Goal: Task Accomplishment & Management: Manage account settings

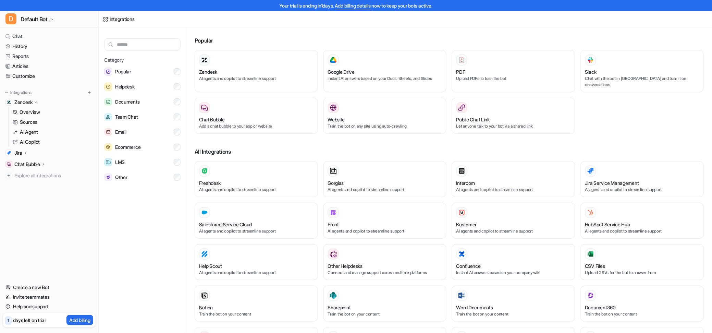
drag, startPoint x: 277, startPoint y: 23, endPoint x: 278, endPoint y: 20, distance: 4.0
click at [277, 23] on div "Integrations" at bounding box center [405, 19] width 613 height 16
click at [286, 33] on div "Popular Zendesk AI agents and copilot to streamline support Google Drive Instan…" at bounding box center [449, 285] width 509 height 504
click at [309, 41] on h3 "Popular" at bounding box center [449, 40] width 509 height 8
click at [21, 40] on link "Chat" at bounding box center [49, 37] width 93 height 10
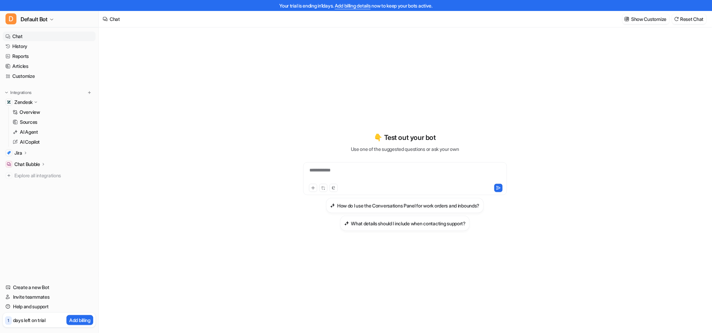
click at [279, 52] on div "**********" at bounding box center [405, 185] width 252 height 316
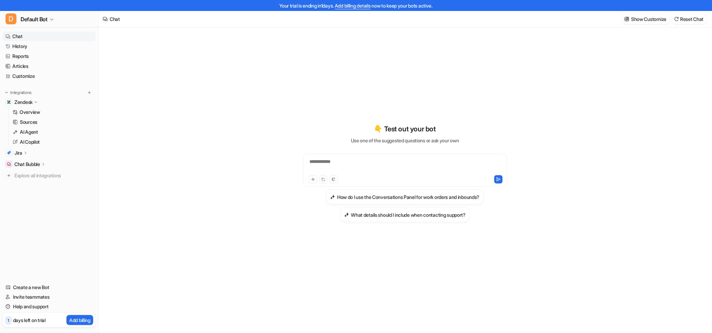
scroll to position [11, 0]
click at [333, 158] on div "**********" at bounding box center [405, 164] width 200 height 16
paste div
click at [315, 120] on div "**********" at bounding box center [405, 170] width 252 height 233
click at [497, 180] on button at bounding box center [498, 177] width 8 height 8
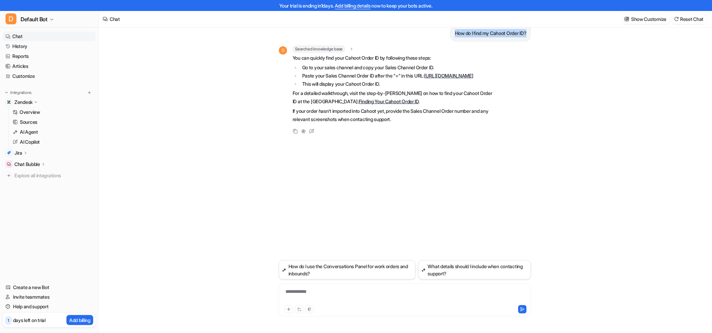
drag, startPoint x: 451, startPoint y: 32, endPoint x: 528, endPoint y: 30, distance: 77.5
click at [528, 30] on div "How do I find my Cahoot Order ID?" at bounding box center [491, 33] width 81 height 17
copy p "How do I find my Cahoot Order ID?"
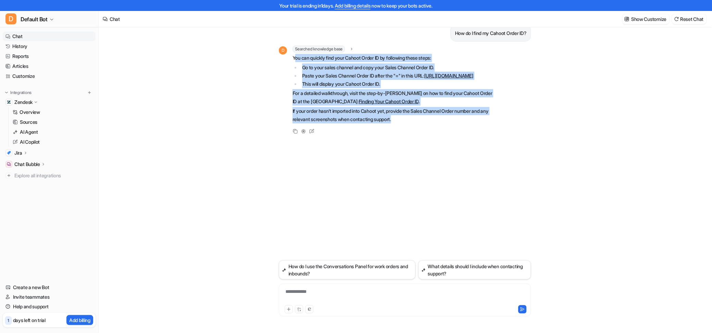
drag, startPoint x: 294, startPoint y: 57, endPoint x: 410, endPoint y: 128, distance: 136.1
click at [410, 123] on span "You can quickly find your Cahoot Order ID by following these steps: Go to your …" at bounding box center [393, 89] width 200 height 70
copy span "ou can quickly find your Cahoot Order ID by following these steps: Go to your s…"
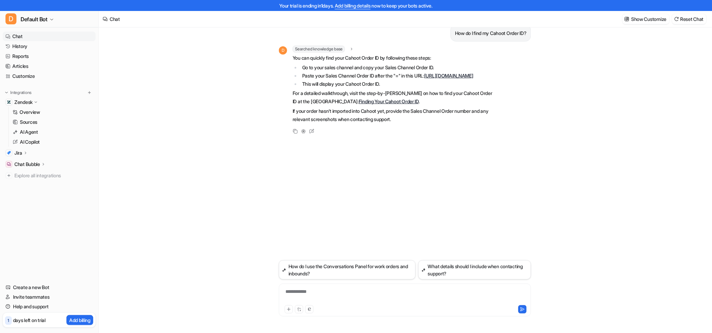
click at [409, 147] on div "How do I find my Cahoot Order ID? D Searched knowledge base search_queries : "h…" at bounding box center [405, 138] width 252 height 244
click at [317, 285] on div "**********" at bounding box center [405, 299] width 252 height 33
click at [316, 287] on div "**********" at bounding box center [405, 299] width 252 height 33
click at [315, 289] on div "**********" at bounding box center [405, 296] width 249 height 16
paste div
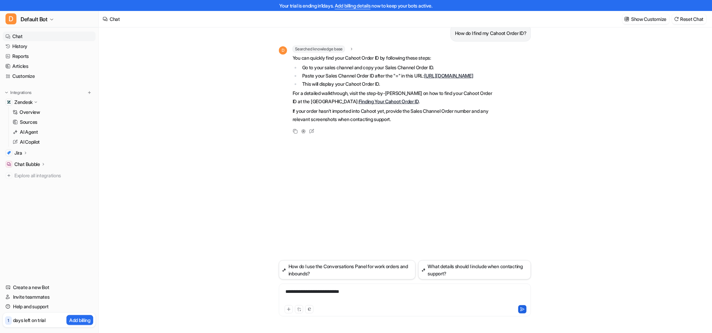
click at [524, 307] on icon at bounding box center [522, 309] width 5 height 5
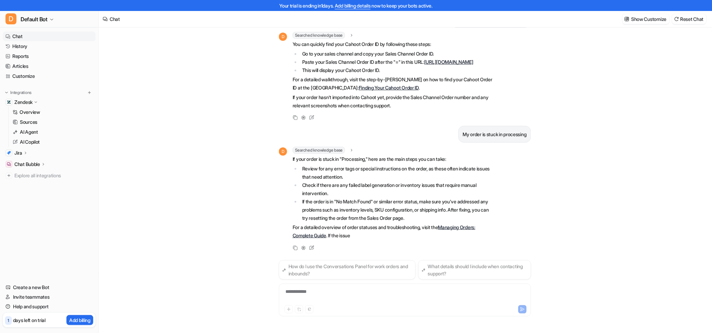
scroll to position [29, 0]
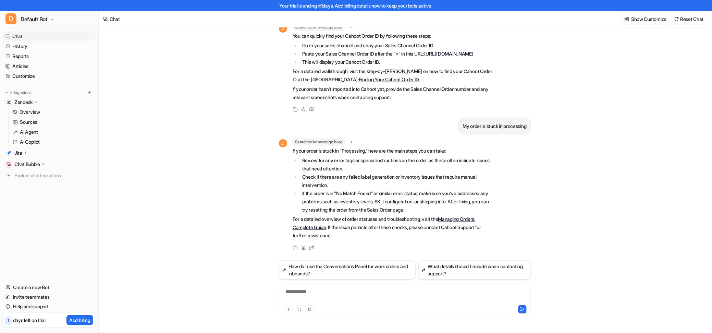
click at [349, 181] on li "Check if there are any failed label generation or inventory issues that require…" at bounding box center [396, 181] width 193 height 16
click at [474, 220] on link "Managing Orders: Complete Guide" at bounding box center [384, 223] width 183 height 14
click at [347, 125] on div "My order is stuck in processing" at bounding box center [405, 126] width 252 height 17
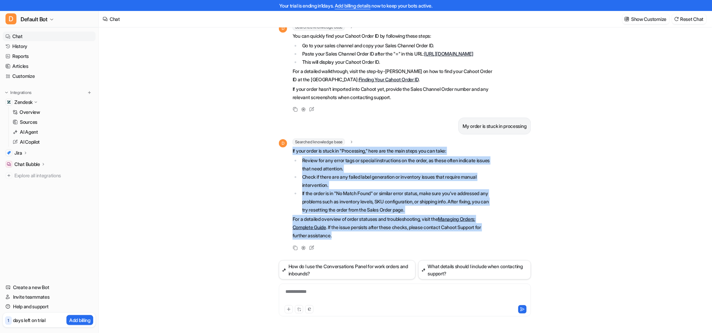
drag, startPoint x: 334, startPoint y: 236, endPoint x: 290, endPoint y: 149, distance: 97.8
click at [290, 149] on div "D Searched knowledge base search_queries : "order stuck in processing,order sta…" at bounding box center [386, 189] width 214 height 102
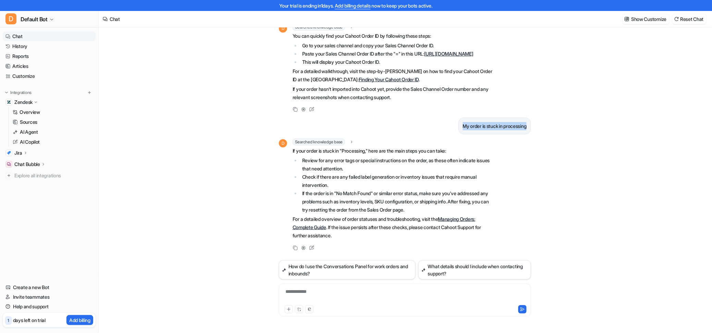
drag, startPoint x: 458, startPoint y: 126, endPoint x: 526, endPoint y: 121, distance: 68.0
click at [526, 121] on div "My order is stuck in processing" at bounding box center [495, 126] width 73 height 17
copy p "My order is stuck in processing"
click at [296, 128] on div "My order is stuck in processing" at bounding box center [405, 126] width 252 height 17
click at [306, 166] on li "Review for any error tags or special instructions on the order, as these often …" at bounding box center [396, 164] width 193 height 16
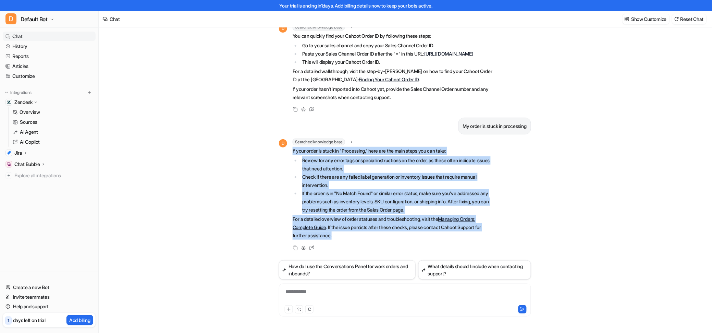
drag, startPoint x: 292, startPoint y: 151, endPoint x: 338, endPoint y: 238, distance: 98.7
click at [338, 238] on div "D Searched knowledge base search_queries : "order stuck in processing,order sta…" at bounding box center [386, 189] width 214 height 102
copy span "If your order is stuck in "Processing," here are the main steps you can take: R…"
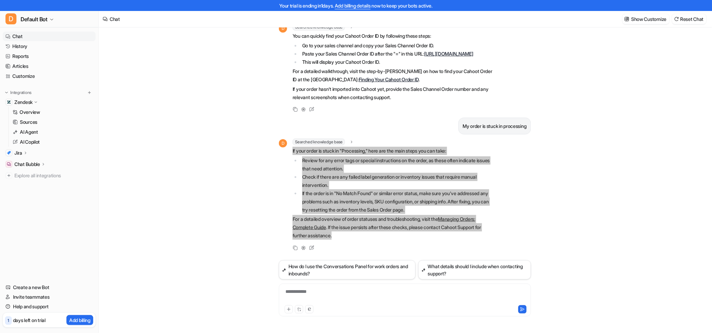
scroll to position [0, 0]
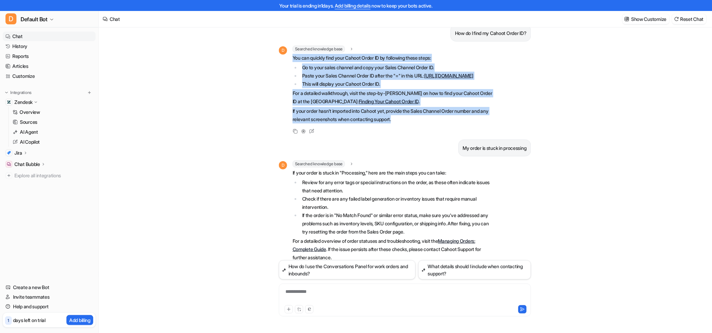
drag, startPoint x: 293, startPoint y: 57, endPoint x: 409, endPoint y: 129, distance: 136.9
click at [409, 123] on span "You can quickly find your Cahoot Order ID by following these steps: Go to your …" at bounding box center [393, 89] width 200 height 70
copy span "You can quickly find your Cahoot Order ID by following these steps: Go to your …"
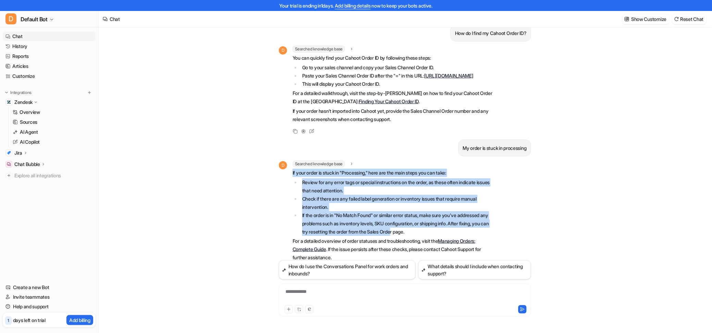
drag, startPoint x: 292, startPoint y: 180, endPoint x: 469, endPoint y: 240, distance: 186.7
click at [469, 241] on div "D Searched knowledge base search_queries : "order stuck in processing,order sta…" at bounding box center [386, 211] width 214 height 102
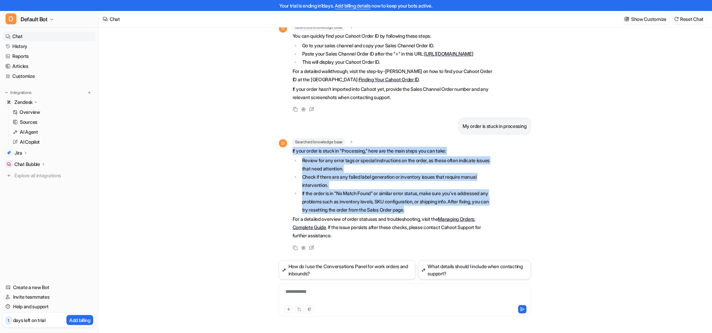
scroll to position [29, 0]
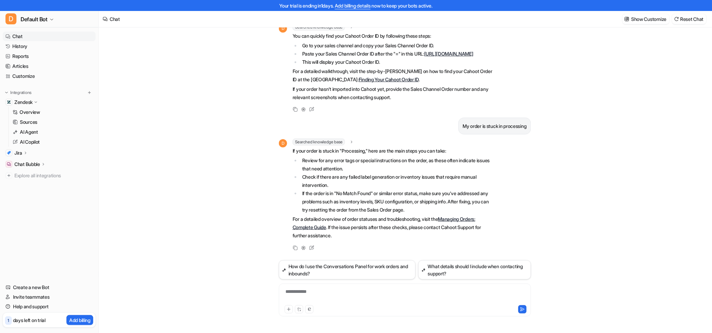
click at [340, 236] on p "For a detailed overview of order statuses and troubleshooting, visit the Managi…" at bounding box center [393, 227] width 200 height 25
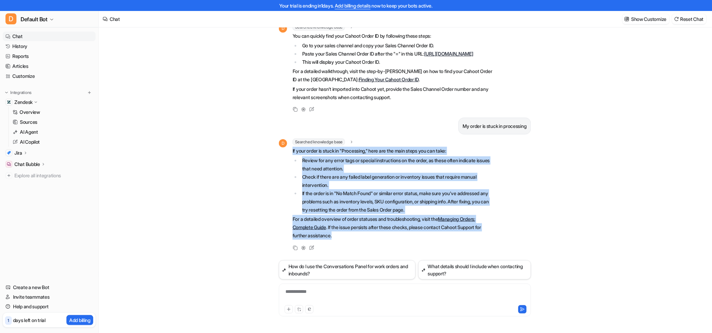
drag, startPoint x: 336, startPoint y: 234, endPoint x: 291, endPoint y: 152, distance: 93.9
click at [291, 152] on div "D Searched knowledge base search_queries : "order stuck in processing,order sta…" at bounding box center [386, 189] width 214 height 102
copy span "If your order is stuck in "Processing," here are the main steps you can take: R…"
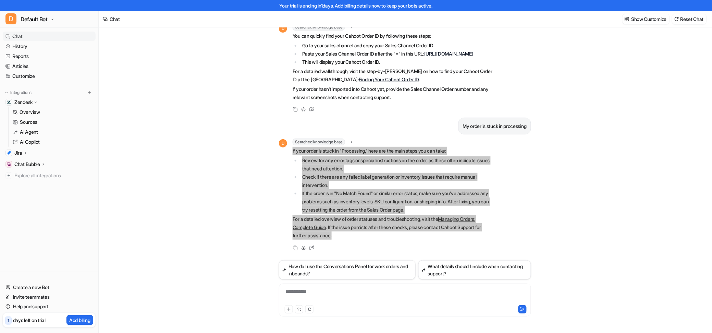
scroll to position [0, 0]
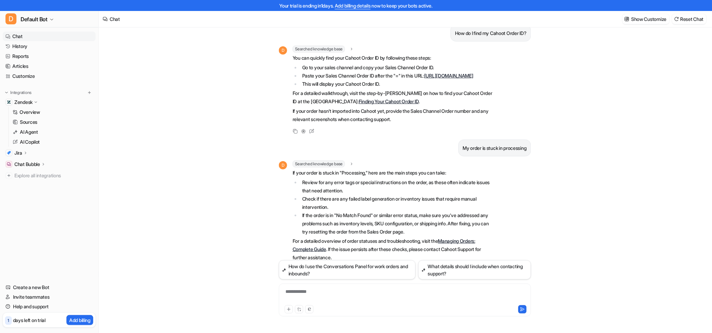
click at [410, 70] on li "Go to your sales channel and copy your Sales Channel Order ID." at bounding box center [396, 67] width 193 height 8
click at [526, 98] on div "D Searched knowledge base search_queries : "how to find Cahoot Order ID" You ca…" at bounding box center [405, 91] width 252 height 90
click at [548, 119] on div "How do I find my Cahoot Order ID? D Searched knowledge base search_queries : "h…" at bounding box center [405, 174] width 613 height 316
click at [225, 126] on div "How do I find my Cahoot Order ID? D Searched knowledge base search_queries : "h…" at bounding box center [405, 174] width 613 height 316
click at [303, 285] on div "**********" at bounding box center [405, 292] width 252 height 64
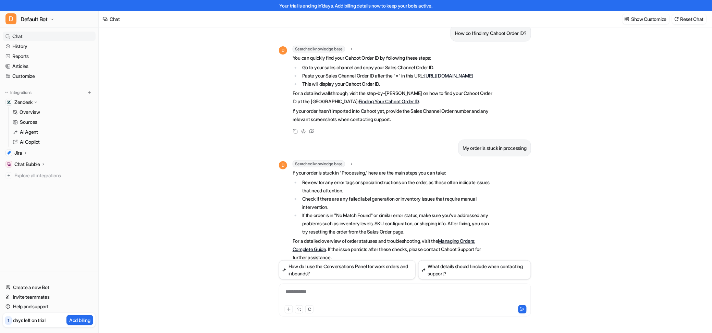
click at [303, 289] on div "**********" at bounding box center [405, 296] width 249 height 16
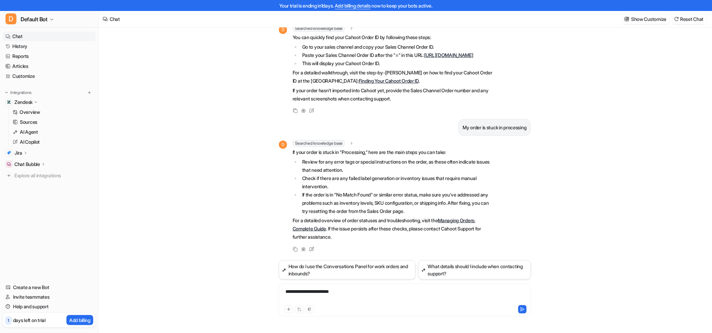
scroll to position [29, 0]
click at [522, 311] on button at bounding box center [522, 309] width 8 height 8
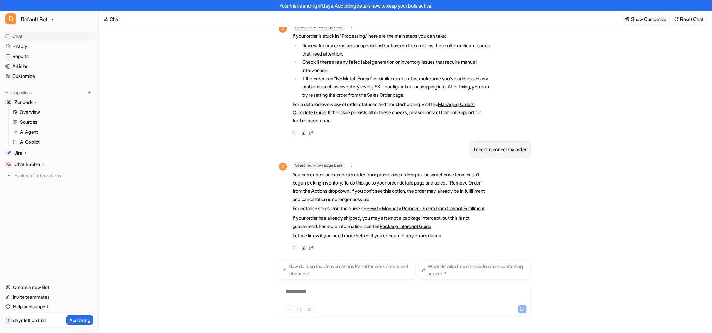
scroll to position [161, 0]
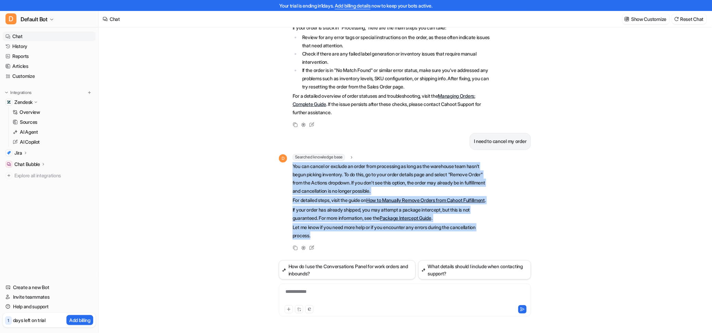
drag, startPoint x: 312, startPoint y: 210, endPoint x: 292, endPoint y: 156, distance: 57.5
click at [292, 156] on div "D Searched knowledge base search_queries : "how to cancel order,cancel order pr…" at bounding box center [386, 197] width 214 height 87
copy span "You can cancel or exclude an order from processing as long as the warehouse tea…"
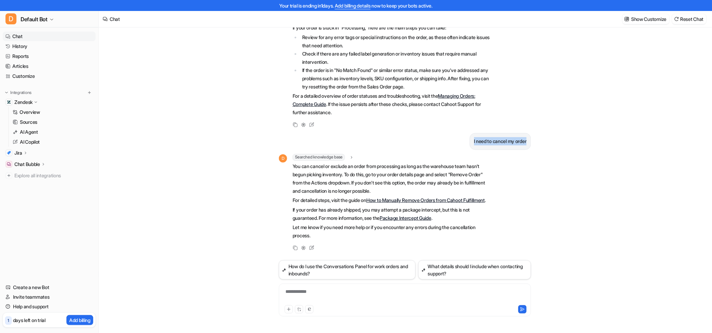
drag, startPoint x: 481, startPoint y: 134, endPoint x: 530, endPoint y: 135, distance: 49.4
click at [530, 135] on div "I need to cancel my order" at bounding box center [500, 141] width 61 height 17
copy p "I need to cancel my order"
click at [297, 291] on div "**********" at bounding box center [405, 296] width 249 height 16
click at [526, 308] on button at bounding box center [522, 309] width 8 height 8
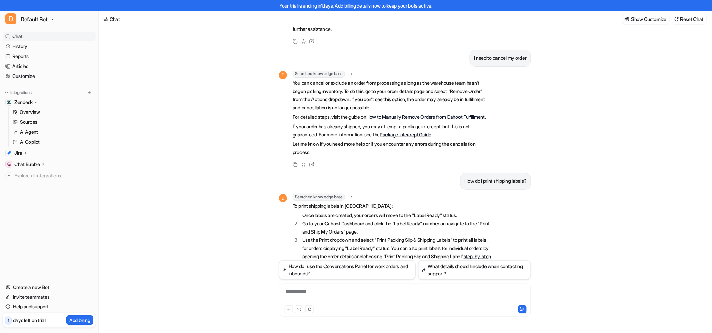
scroll to position [203, 0]
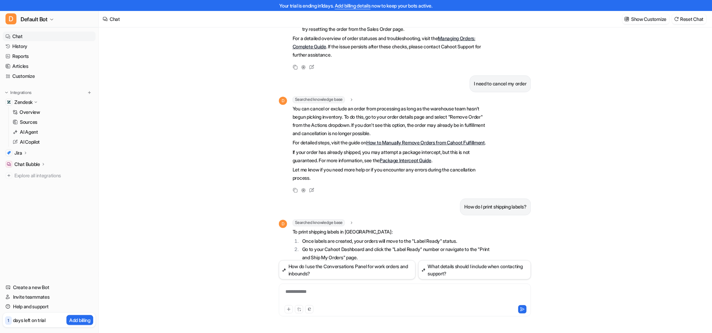
click at [353, 119] on p "You can cancel or exclude an order from processing as long as the warehouse tea…" at bounding box center [393, 121] width 200 height 33
click at [373, 137] on p "You can cancel or exclude an order from processing as long as the warehouse tea…" at bounding box center [393, 121] width 200 height 33
drag, startPoint x: 460, startPoint y: 221, endPoint x: 529, endPoint y: 220, distance: 69.2
click at [529, 215] on div "How do I print shipping labels?" at bounding box center [495, 206] width 71 height 17
copy p "How do I print shipping labels?"
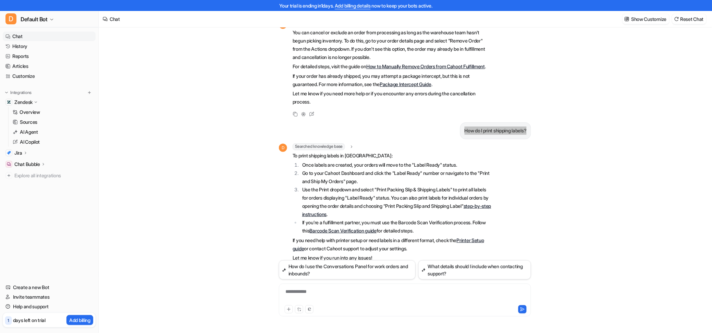
scroll to position [317, 0]
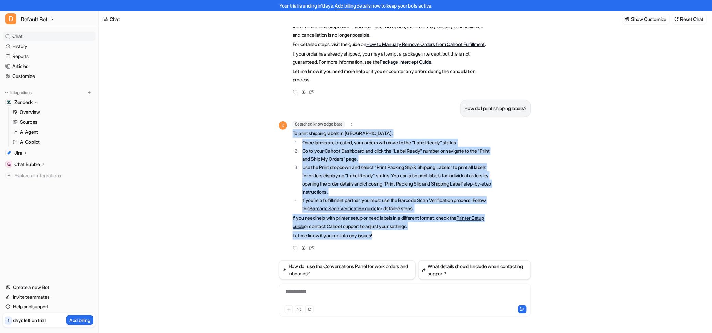
drag, startPoint x: 294, startPoint y: 134, endPoint x: 378, endPoint y: 239, distance: 134.3
click at [378, 239] on span "To print shipping labels in Cahoot: Once labels are created, your orders will m…" at bounding box center [393, 184] width 200 height 111
copy span "To print shipping labels in Cahoot: Once labels are created, your orders will m…"
click at [418, 133] on p "To print shipping labels in Cahoot:" at bounding box center [393, 133] width 200 height 8
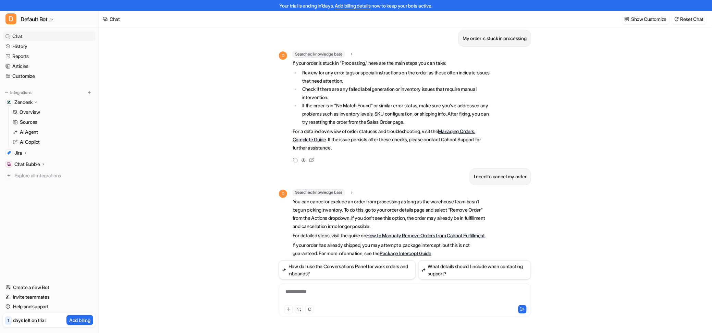
scroll to position [114, 0]
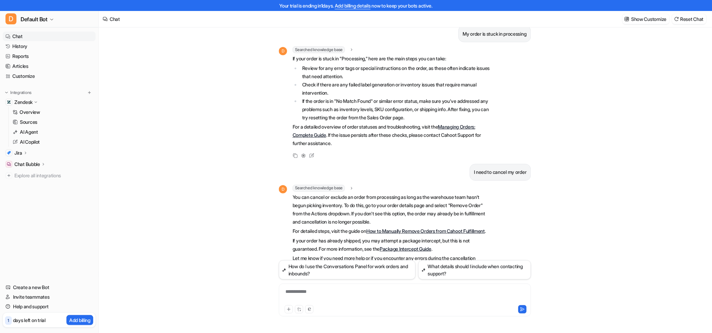
click at [383, 144] on p "For a detailed overview of order statuses and troubleshooting, visit the Managi…" at bounding box center [393, 135] width 200 height 25
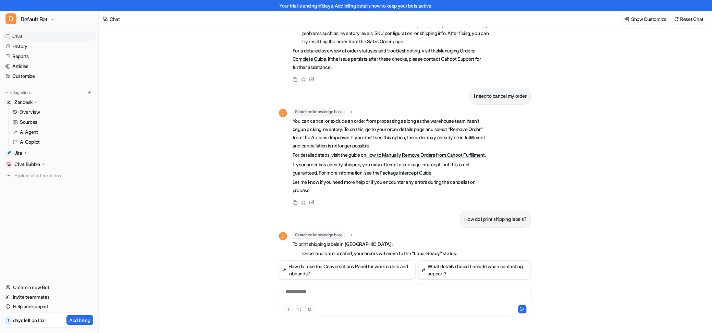
click at [406, 158] on link "How to Manually Remove Orders from Cahoot Fulfillment" at bounding box center [425, 155] width 119 height 6
click at [417, 175] on link "Package Intercept Guide" at bounding box center [406, 173] width 52 height 6
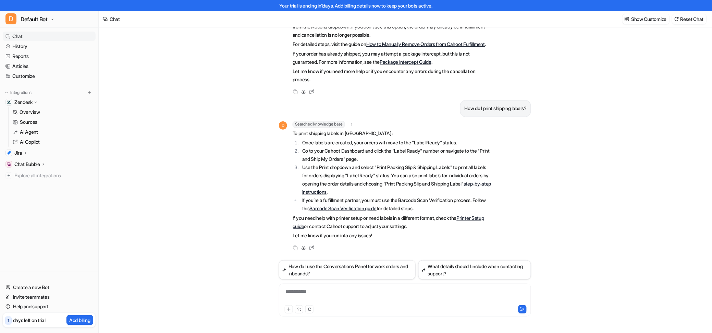
scroll to position [317, 0]
click at [372, 193] on link "step-by-step instructions" at bounding box center [396, 188] width 189 height 14
click at [377, 208] on link "Barcode Scan Verification guide" at bounding box center [343, 208] width 67 height 6
click at [300, 225] on link "Printer Setup guide" at bounding box center [389, 222] width 192 height 14
click at [359, 98] on div "How do I find my Cahoot Order ID? D Searched knowledge base search_queries : "h…" at bounding box center [405, 138] width 252 height 244
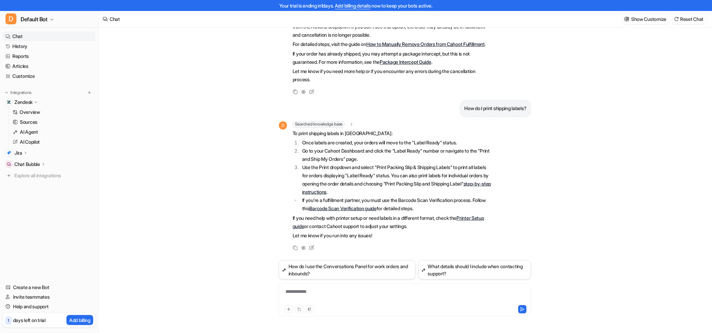
click at [321, 147] on li "Go to your Cahoot Dashboard and click the "Label Ready" number or navigate to t…" at bounding box center [396, 155] width 193 height 16
click at [377, 143] on li "Once labels are created, your orders will move to the "Label Ready" status." at bounding box center [396, 142] width 193 height 8
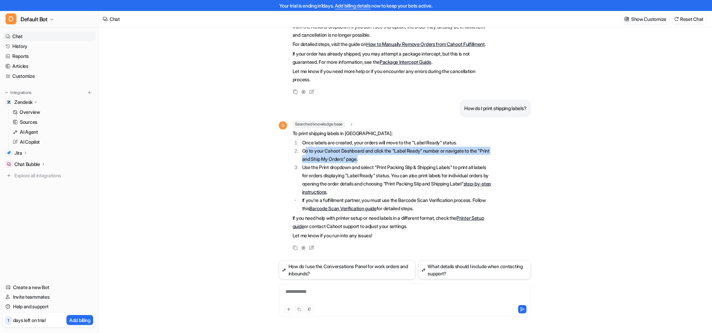
drag, startPoint x: 306, startPoint y: 151, endPoint x: 420, endPoint y: 157, distance: 114.2
click at [420, 157] on li "Go to your Cahoot Dashboard and click the "Label Ready" number or navigate to t…" at bounding box center [396, 155] width 193 height 16
click at [511, 158] on div "D Searched knowledge base search_queries : "how to print shipping labels in Cah…" at bounding box center [405, 186] width 252 height 131
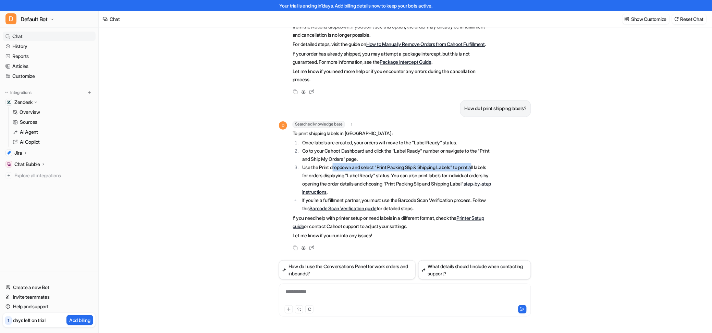
drag, startPoint x: 345, startPoint y: 167, endPoint x: 482, endPoint y: 166, distance: 136.7
click at [482, 166] on li "Use the Print dropdown and select "Print Packing Slip & Shipping Labels" to pri…" at bounding box center [396, 179] width 193 height 33
click at [315, 290] on div "**********" at bounding box center [405, 296] width 249 height 16
click at [321, 290] on div "**********" at bounding box center [405, 296] width 249 height 16
click at [525, 310] on button at bounding box center [522, 309] width 8 height 8
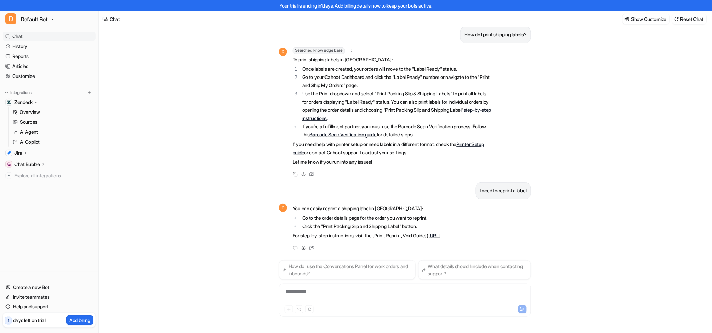
scroll to position [400, 0]
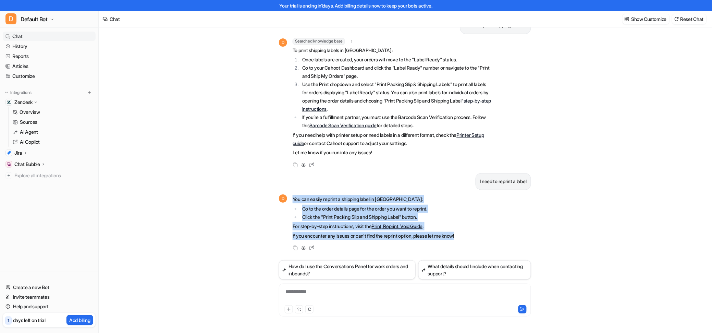
drag, startPoint x: 468, startPoint y: 234, endPoint x: 294, endPoint y: 197, distance: 178.3
click at [294, 197] on div "D You can easily reprint a shipping label in Cahoot: Go to the order details pa…" at bounding box center [405, 223] width 252 height 58
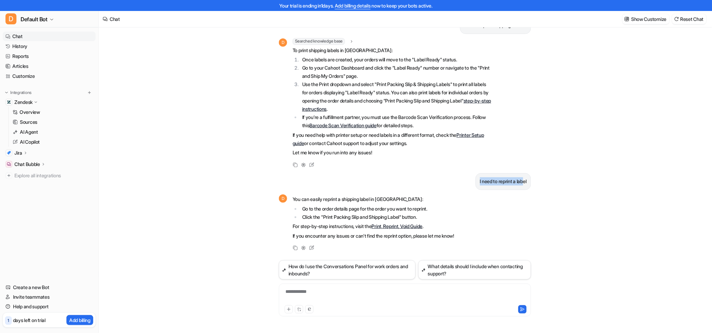
drag, startPoint x: 481, startPoint y: 181, endPoint x: 530, endPoint y: 179, distance: 48.7
click at [530, 179] on div "I need to reprint a label" at bounding box center [504, 181] width 56 height 17
click at [422, 224] on link "Print, Reprint, Void Guide" at bounding box center [397, 226] width 51 height 6
drag, startPoint x: 328, startPoint y: 217, endPoint x: 413, endPoint y: 213, distance: 84.7
click at [413, 213] on li "Click the "Print Packing Slip and Shipping Label" button." at bounding box center [377, 217] width 154 height 8
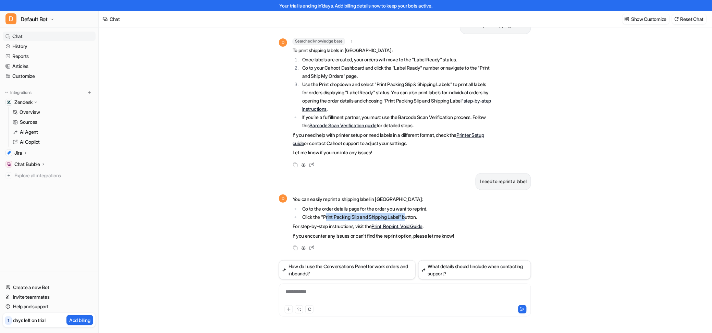
click at [413, 213] on li "Click the "Print Packing Slip and Shipping Label" button." at bounding box center [377, 217] width 154 height 8
click at [437, 213] on li "Click the "Print Packing Slip and Shipping Label" button." at bounding box center [377, 217] width 154 height 8
click at [337, 288] on div "**********" at bounding box center [405, 296] width 249 height 16
click at [523, 308] on icon at bounding box center [523, 308] width 4 height 3
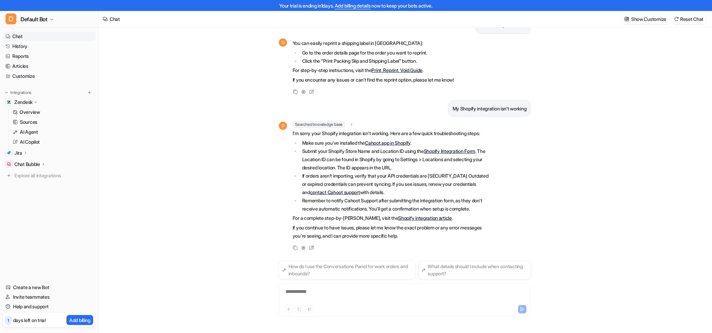
scroll to position [556, 0]
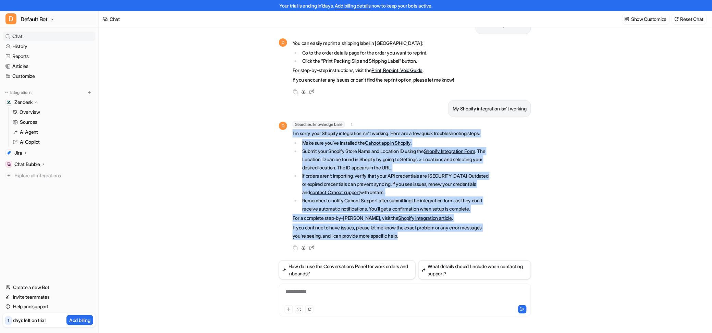
drag, startPoint x: 433, startPoint y: 234, endPoint x: 289, endPoint y: 135, distance: 175.0
click at [289, 135] on div "D Searched knowledge base search_queries : "Shopify integration not working,Sho…" at bounding box center [386, 181] width 214 height 120
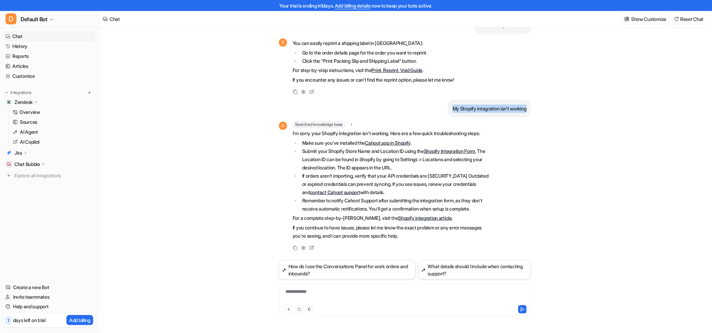
drag, startPoint x: 447, startPoint y: 109, endPoint x: 526, endPoint y: 108, distance: 79.2
click at [526, 108] on p "My Shopify integration isn't working" at bounding box center [490, 109] width 74 height 8
click at [405, 144] on link "Cahoot app in Shopify" at bounding box center [388, 143] width 46 height 6
click at [425, 218] on link "Shopify integration article" at bounding box center [425, 218] width 53 height 6
click at [344, 158] on li "Submit your Shopify Store Name and Location ID using the Shopify Integration Fo…" at bounding box center [396, 159] width 193 height 25
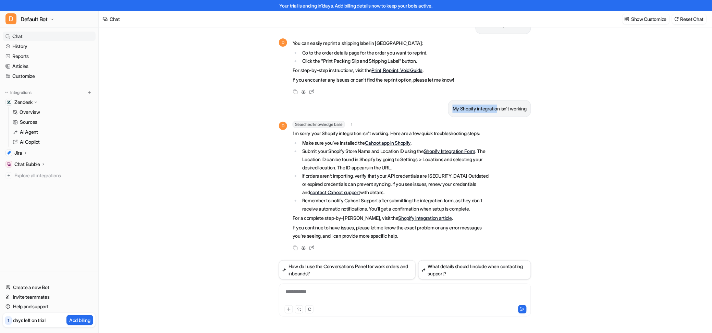
drag, startPoint x: 447, startPoint y: 109, endPoint x: 529, endPoint y: 108, distance: 82.3
click at [529, 108] on div "My Shopify integration isn't working" at bounding box center [489, 108] width 83 height 17
click at [334, 292] on div at bounding box center [405, 296] width 249 height 16
click at [396, 176] on li "If orders aren’t importing, verify that your API credentials are current. Outda…" at bounding box center [396, 184] width 193 height 25
click at [584, 163] on div "How do I find my Cahoot Order ID? D Searched knowledge base search_queries : "h…" at bounding box center [405, 174] width 613 height 316
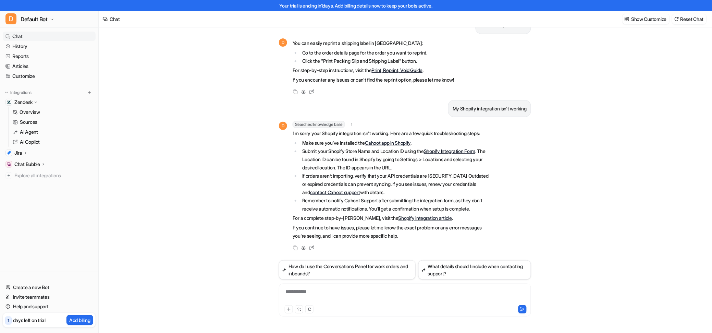
click at [369, 89] on div "Copy Adjust Tone Edit" at bounding box center [366, 92] width 175 height 8
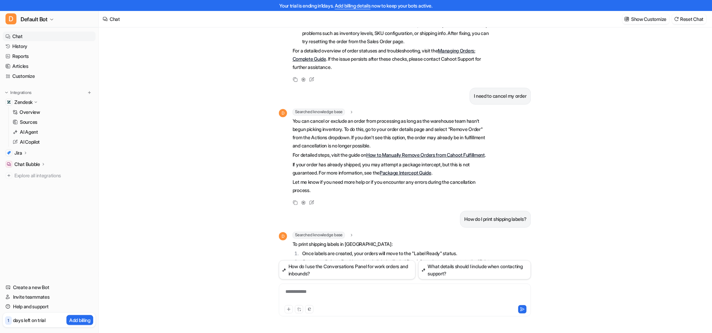
scroll to position [0, 0]
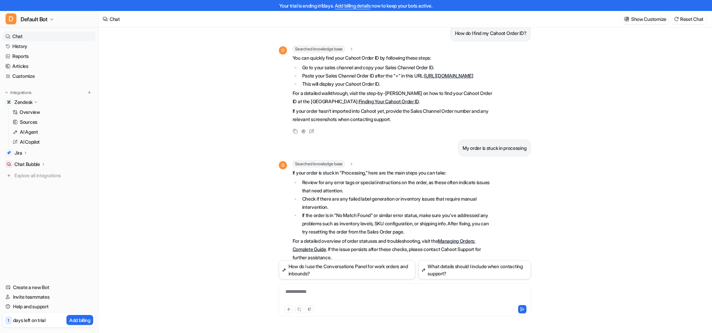
click at [499, 94] on div "D Searched knowledge base search_queries : "how to find Cahoot Order ID" You ca…" at bounding box center [405, 91] width 252 height 90
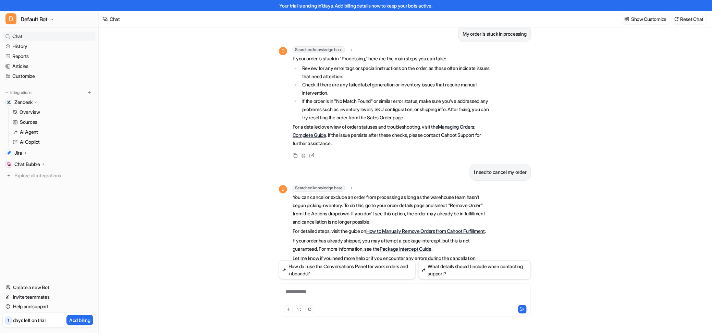
click at [499, 94] on div "D Searched knowledge base search_queries : "order stuck in processing,order sta…" at bounding box center [405, 102] width 252 height 113
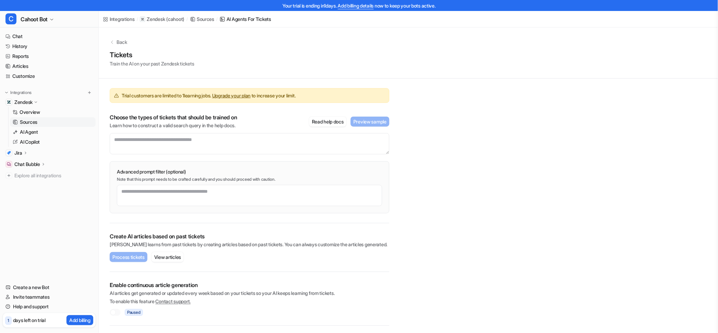
click at [28, 102] on p "Zendesk" at bounding box center [23, 102] width 18 height 7
click at [24, 111] on p "Overview" at bounding box center [30, 112] width 21 height 7
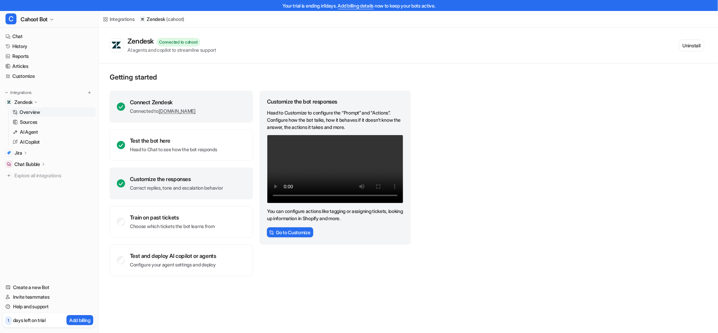
click at [163, 100] on div "Connect Zendesk" at bounding box center [163, 102] width 66 height 7
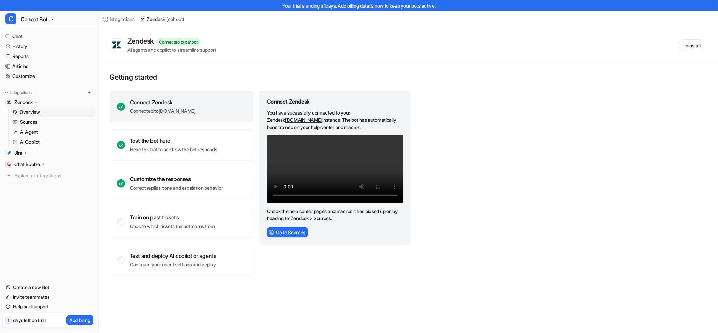
click at [193, 52] on div "AI agents and copilot to streamline support" at bounding box center [171, 49] width 89 height 7
click at [154, 146] on p "Head to Chat to see how the bot responds" at bounding box center [173, 149] width 87 height 7
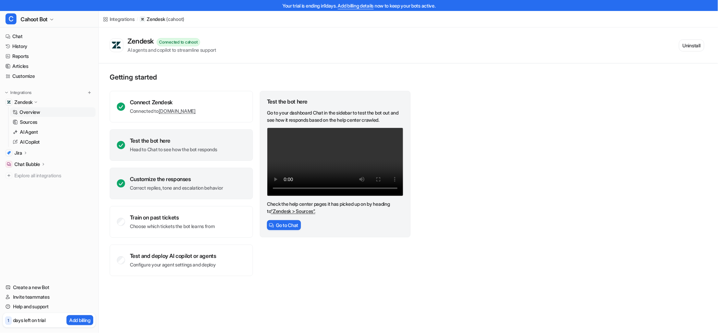
click at [155, 169] on div "Customize the responses Correct replies, tone and escalation behavior" at bounding box center [181, 184] width 143 height 32
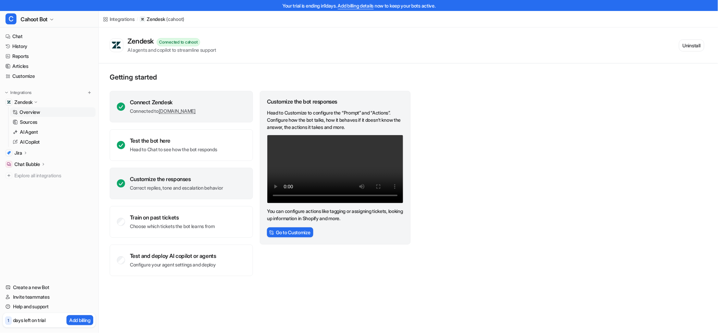
click at [135, 95] on div "Connect Zendesk Connected to cahoot.zendesk.com" at bounding box center [181, 107] width 143 height 32
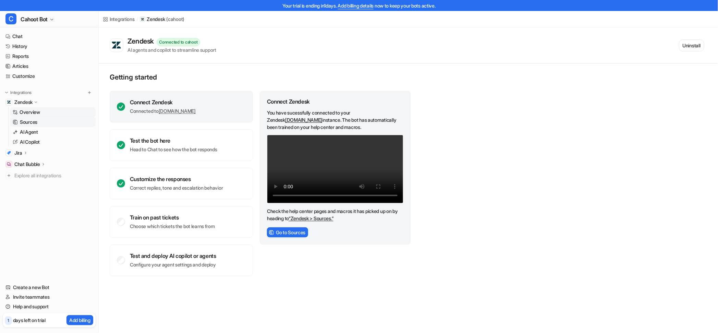
click at [24, 123] on p "Sources" at bounding box center [28, 122] width 17 height 7
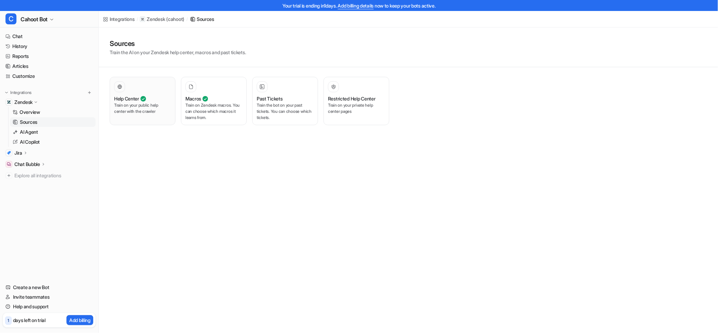
click at [129, 109] on p "Train on your public help center with the crawler" at bounding box center [142, 108] width 57 height 12
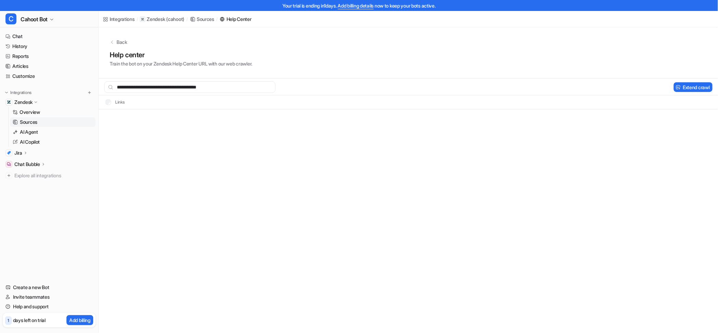
type input "**********"
click at [702, 86] on button "Extend crawl" at bounding box center [693, 87] width 39 height 10
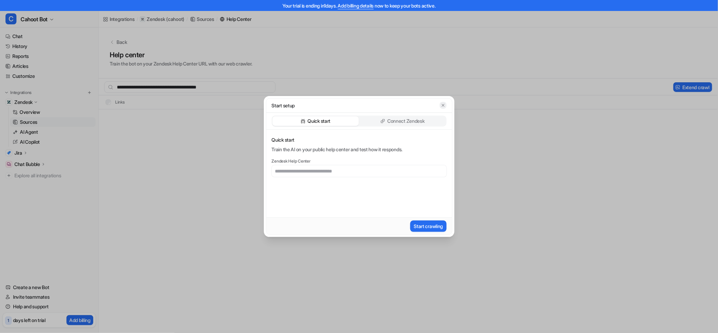
click at [443, 105] on icon "button" at bounding box center [443, 105] width 5 height 5
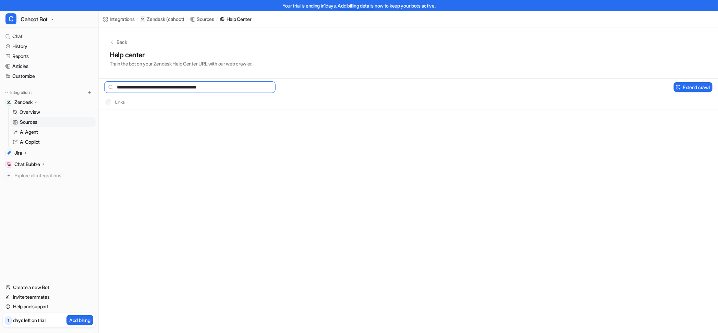
drag, startPoint x: 222, startPoint y: 87, endPoint x: 76, endPoint y: 90, distance: 146.4
click at [76, 90] on div "**********" at bounding box center [359, 166] width 718 height 333
click at [696, 86] on button "Extend crawl" at bounding box center [693, 87] width 39 height 10
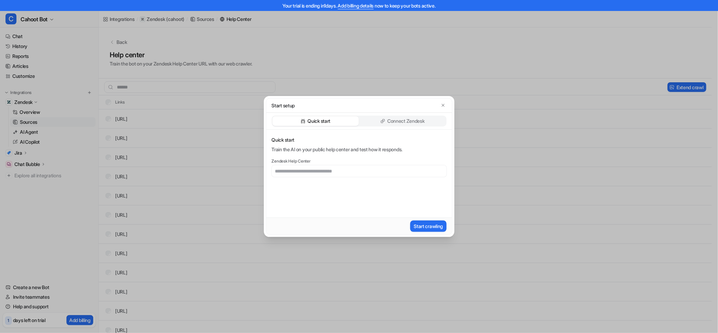
click at [327, 151] on p "Train the AI on your public help center and test how it responds." at bounding box center [359, 149] width 175 height 7
click at [382, 119] on icon at bounding box center [382, 121] width 5 height 5
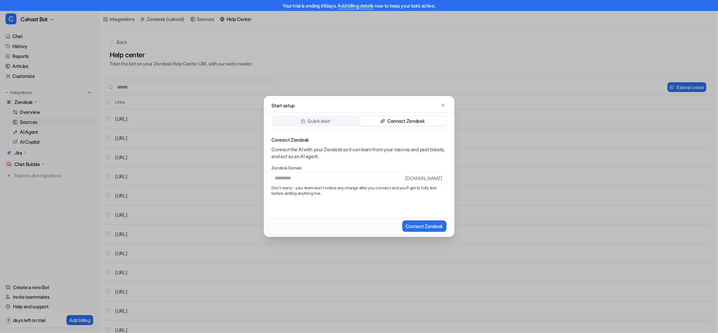
click at [320, 122] on p "Quick start" at bounding box center [319, 121] width 23 height 7
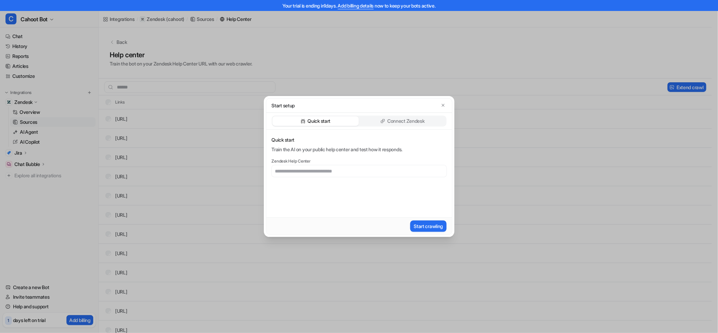
click at [313, 171] on input "text" at bounding box center [359, 171] width 175 height 12
click at [352, 172] on input "text" at bounding box center [359, 171] width 175 height 12
paste input "**********"
type input "**********"
click at [414, 224] on button "Start crawling" at bounding box center [428, 225] width 36 height 11
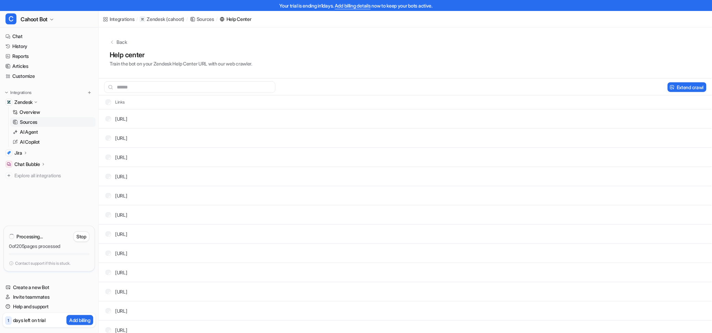
scroll to position [3729, 0]
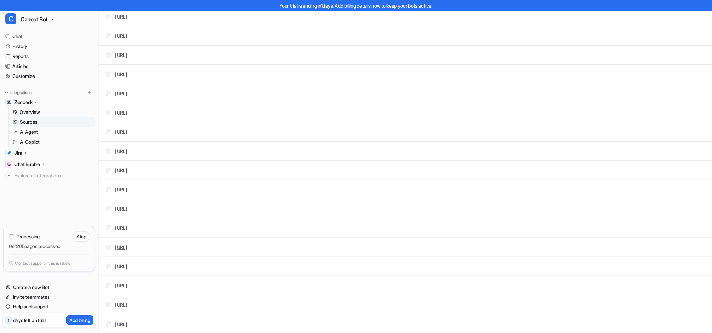
drag, startPoint x: 332, startPoint y: 245, endPoint x: 219, endPoint y: 246, distance: 113.1
click at [219, 246] on tr "https://support.cahoot.ai/.../33084011603991-Understanding-Marketplace-Tracking…" at bounding box center [405, 246] width 613 height 19
click at [78, 235] on p "Stop" at bounding box center [81, 236] width 10 height 7
click at [340, 247] on tr "https://support.cahoot.ai/.../33084011603991-Understanding-Marketplace-Tracking…" at bounding box center [405, 246] width 613 height 19
click at [127, 247] on link "https://support.cahoot.ai/.../33084011603991-Understanding-Marketplace-Tracking…" at bounding box center [121, 247] width 12 height 6
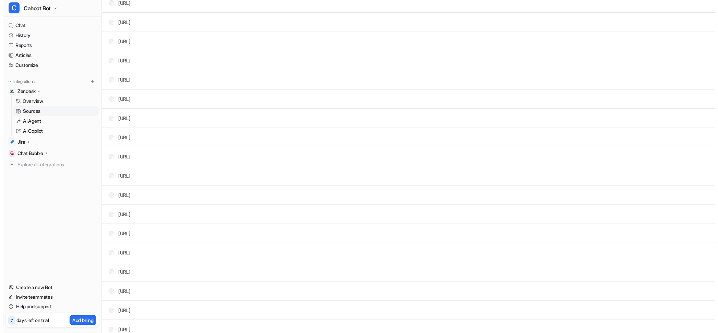
scroll to position [0, 0]
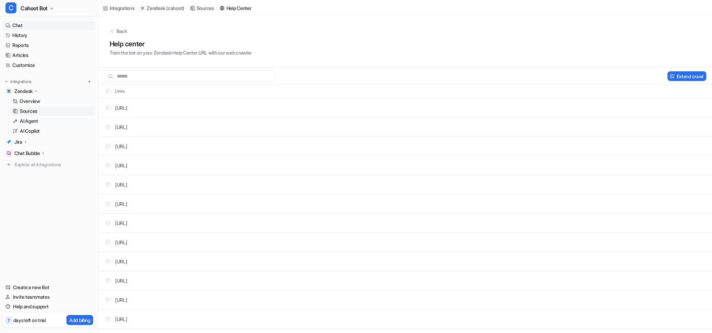
click at [14, 24] on link "Chat" at bounding box center [49, 26] width 93 height 10
click at [280, 34] on div "Back" at bounding box center [405, 30] width 591 height 7
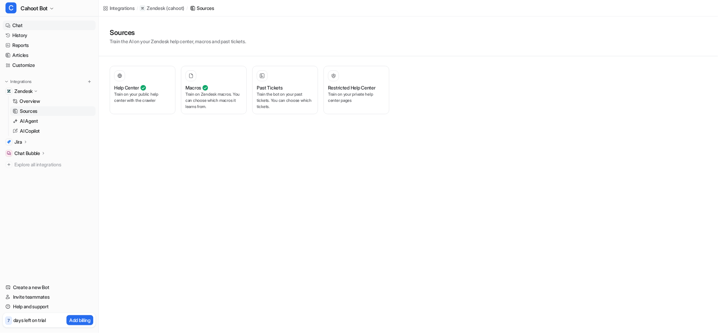
click at [23, 24] on link "Chat" at bounding box center [49, 26] width 93 height 10
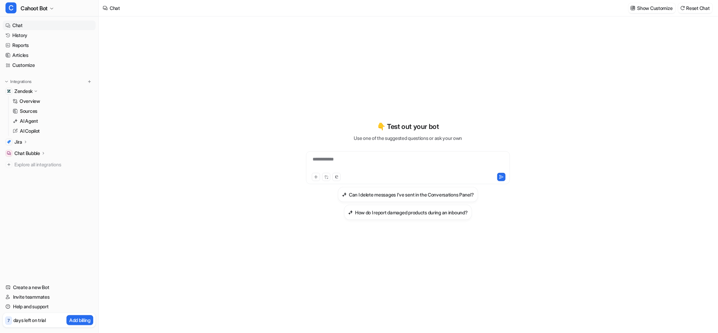
click at [170, 77] on div "**********" at bounding box center [408, 174] width 619 height 316
click at [149, 149] on div "**********" at bounding box center [408, 174] width 619 height 316
click at [159, 84] on div "**********" at bounding box center [408, 174] width 619 height 316
click at [329, 160] on div "**********" at bounding box center [408, 164] width 200 height 16
paste div
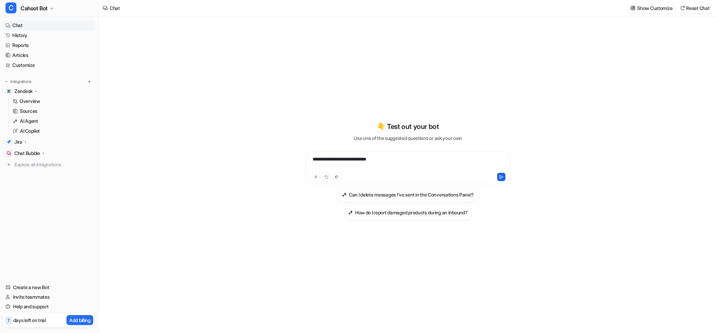
click at [498, 177] on button at bounding box center [501, 177] width 8 height 8
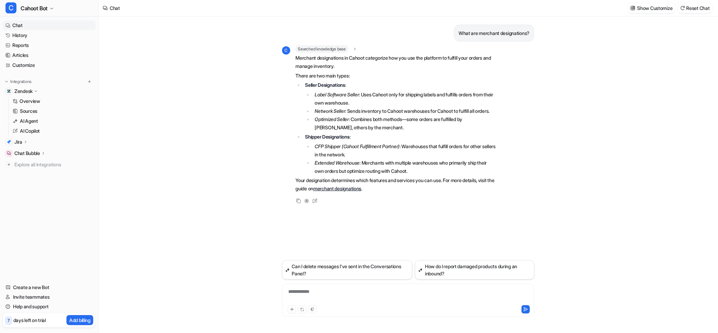
click at [296, 57] on p "Merchant designations in Cahoot categorize how you use the platform to fulfill …" at bounding box center [396, 62] width 200 height 16
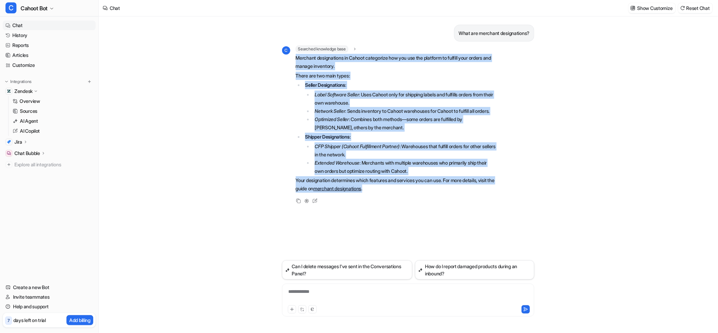
drag, startPoint x: 296, startPoint y: 58, endPoint x: 398, endPoint y: 196, distance: 171.9
click at [398, 193] on span "Merchant designations in Cahoot categorize how you use the platform to fulfill …" at bounding box center [396, 123] width 200 height 139
copy span "Merchant designations in Cahoot categorize how you use the platform to fulfill …"
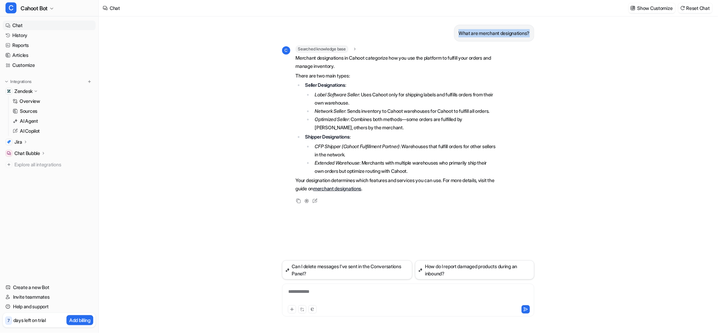
drag, startPoint x: 456, startPoint y: 32, endPoint x: 537, endPoint y: 33, distance: 80.5
click at [537, 33] on div "What are merchant designations? C Searched knowledge base search_queries : "mer…" at bounding box center [408, 174] width 263 height 316
copy p "What are merchant designations?"
click at [310, 294] on div "**********" at bounding box center [408, 296] width 249 height 16
paste div
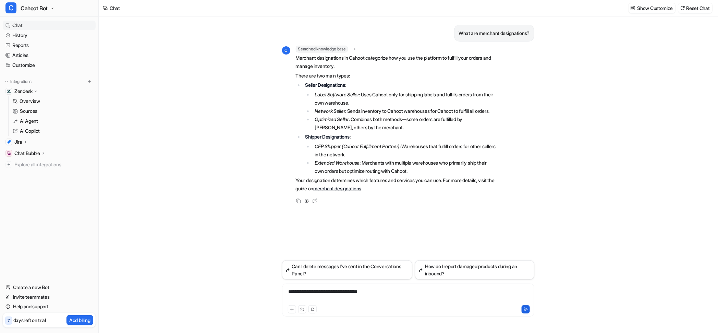
click at [524, 310] on icon at bounding box center [525, 309] width 5 height 5
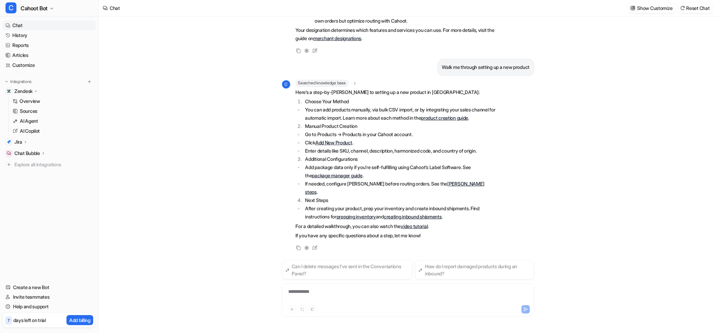
scroll to position [158, 0]
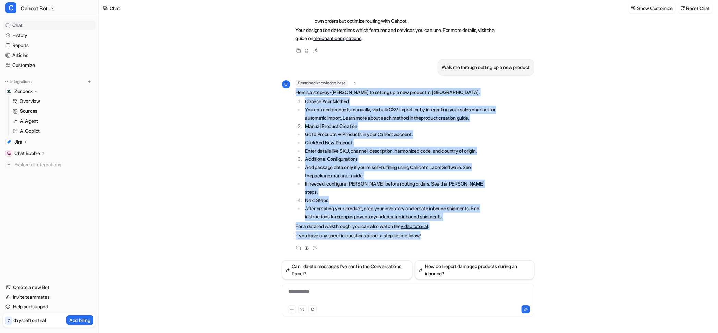
drag, startPoint x: 430, startPoint y: 235, endPoint x: 295, endPoint y: 90, distance: 198.8
click at [295, 90] on div "C Searched knowledge base search_queries : "set up new product,add product Caho…" at bounding box center [389, 160] width 214 height 161
copy span "Here’s a step-by-step guide to setting up a new product in Cahoot: Choose Your …"
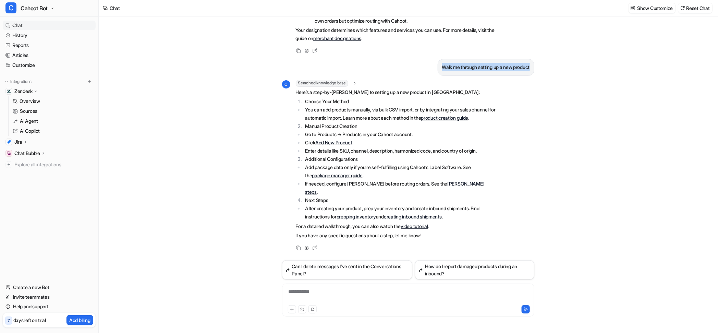
drag, startPoint x: 437, startPoint y: 68, endPoint x: 535, endPoint y: 70, distance: 98.4
click at [535, 70] on div "What are merchant designations? C Searched knowledge base search_queries : "mer…" at bounding box center [408, 174] width 263 height 316
copy p "Walk me through setting up a new product"
click at [301, 296] on div at bounding box center [408, 296] width 249 height 16
click at [525, 310] on icon at bounding box center [525, 309] width 5 height 5
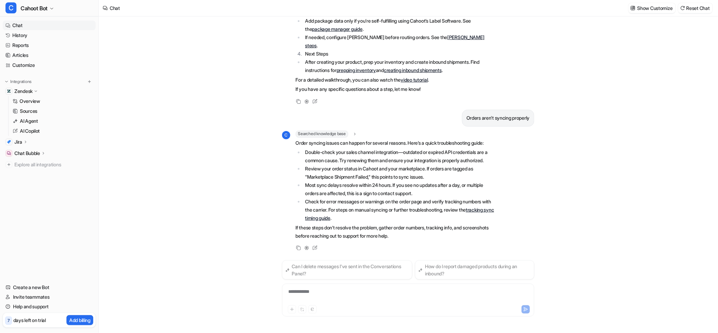
scroll to position [313, 0]
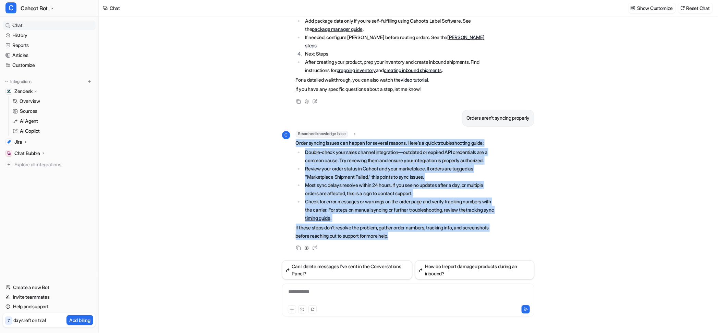
drag, startPoint x: 424, startPoint y: 235, endPoint x: 295, endPoint y: 136, distance: 162.5
click at [295, 136] on div "C Searched knowledge base search_queries : "orders not syncing,order sync issue…" at bounding box center [389, 186] width 214 height 111
copy span "Order syncing issues can happen for several reasons. Here’s a quick troubleshoo…"
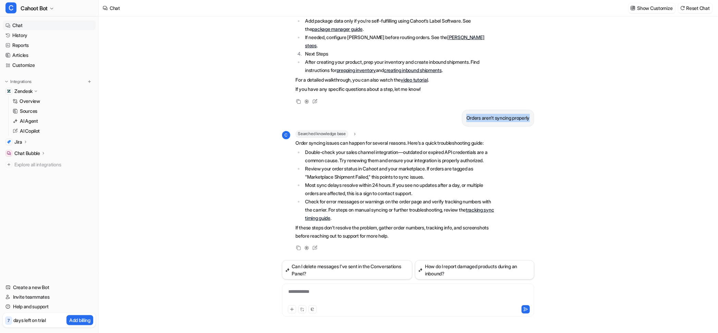
drag, startPoint x: 464, startPoint y: 110, endPoint x: 533, endPoint y: 110, distance: 68.9
click at [533, 110] on div "Orders aren't syncing properly" at bounding box center [498, 118] width 72 height 17
copy p "Orders aren't syncing properly"
click at [307, 287] on div "**********" at bounding box center [408, 299] width 252 height 33
click at [306, 291] on div at bounding box center [408, 296] width 249 height 16
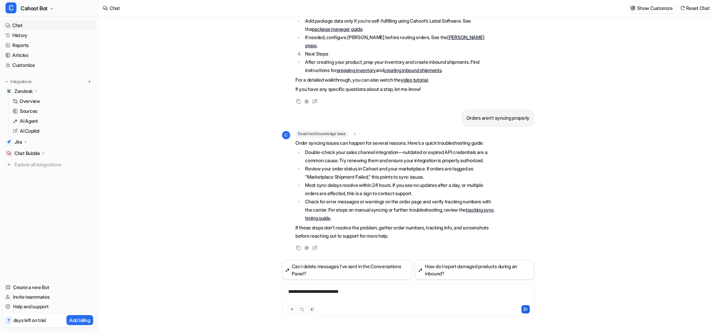
click at [523, 309] on icon at bounding box center [525, 309] width 5 height 5
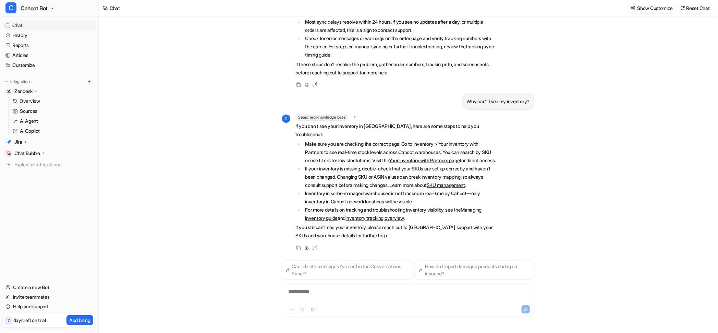
scroll to position [475, 0]
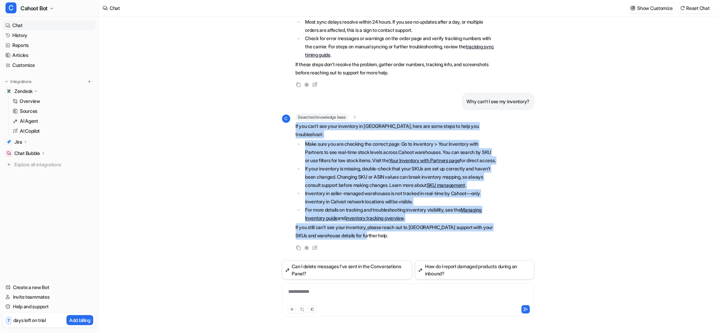
drag, startPoint x: 376, startPoint y: 237, endPoint x: 292, endPoint y: 128, distance: 137.3
click at [292, 128] on div "C Searched knowledge base search_queries : "cannot see my inventory,inventory n…" at bounding box center [389, 177] width 214 height 127
copy span "If you can't see your inventory in Cahoot, here are some steps to help you trou…"
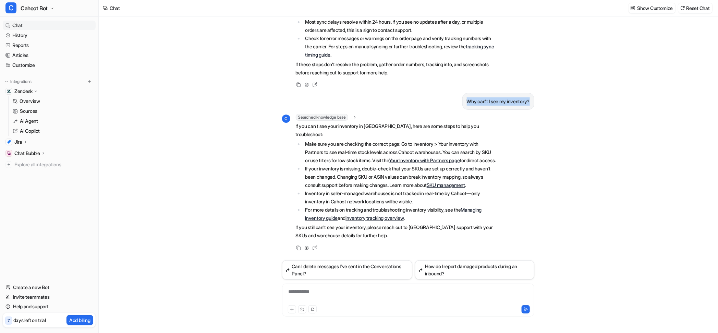
drag, startPoint x: 464, startPoint y: 102, endPoint x: 564, endPoint y: 108, distance: 99.9
click at [564, 108] on div "What are merchant designations? C Searched knowledge base search_queries : "mer…" at bounding box center [408, 174] width 619 height 316
copy p "Why can't I see my inventory?"
click at [307, 289] on div "**********" at bounding box center [408, 296] width 249 height 16
click at [528, 309] on icon at bounding box center [525, 309] width 5 height 5
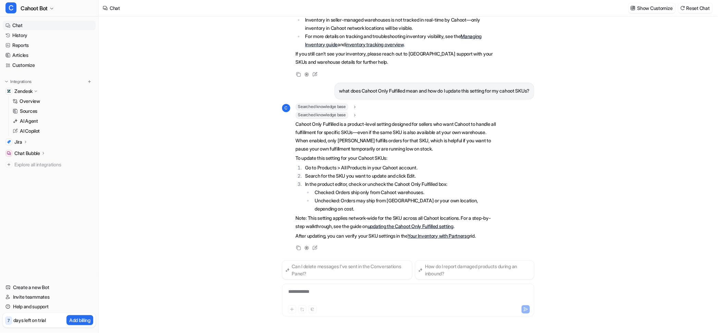
scroll to position [657, 0]
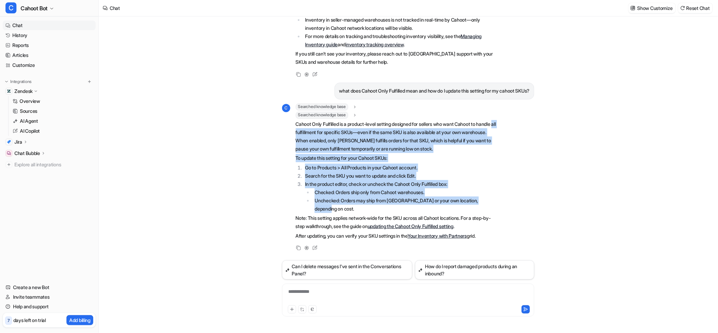
drag, startPoint x: 313, startPoint y: 131, endPoint x: 441, endPoint y: 206, distance: 148.5
click at [441, 206] on span "Cahoot Only Fulfilled is a product-level setting designed for sellers who want …" at bounding box center [396, 180] width 200 height 120
click at [259, 184] on div "What are merchant designations? C Searched knowledge base search_queries : "mer…" at bounding box center [408, 174] width 619 height 316
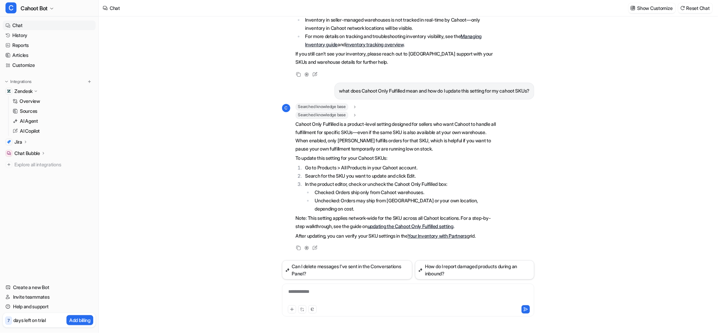
drag, startPoint x: 489, startPoint y: 236, endPoint x: 284, endPoint y: 123, distance: 234.3
click at [284, 123] on div "C Searched knowledge base search_queries : "Cahoot Only Fulfilled meaning" Sear…" at bounding box center [389, 172] width 214 height 138
copy span "Cahoot Only Fulfilled is a product-level setting designed for sellers who want …"
click at [509, 197] on div "C Searched knowledge base search_queries : "Cahoot Only Fulfilled meaning" Sear…" at bounding box center [408, 177] width 252 height 149
click at [258, 86] on div "What are merchant designations? C Searched knowledge base search_queries : "mer…" at bounding box center [408, 174] width 619 height 316
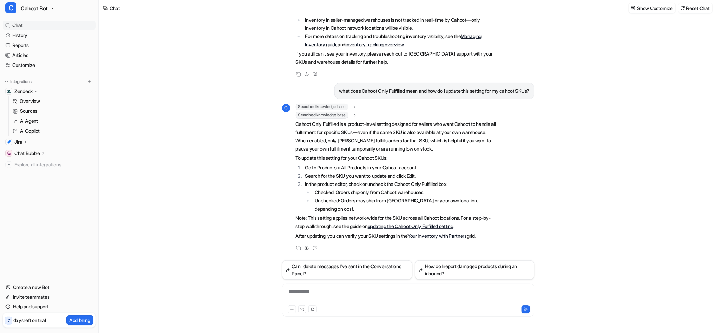
click at [391, 70] on div "Copy Adjust Tone Edit" at bounding box center [389, 74] width 214 height 8
click at [607, 111] on div "What are merchant designations? C Searched knowledge base search_queries : "mer…" at bounding box center [408, 174] width 619 height 316
click at [310, 287] on div "**********" at bounding box center [408, 299] width 252 height 33
click at [309, 290] on div at bounding box center [408, 296] width 249 height 16
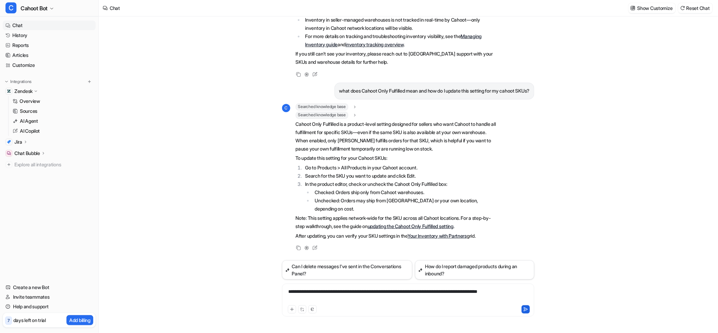
click at [525, 309] on icon at bounding box center [526, 308] width 4 height 3
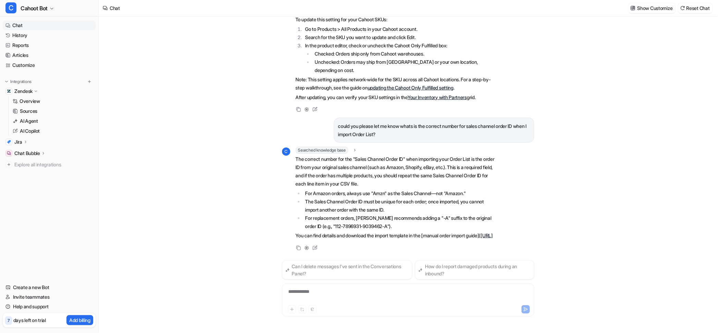
scroll to position [795, 0]
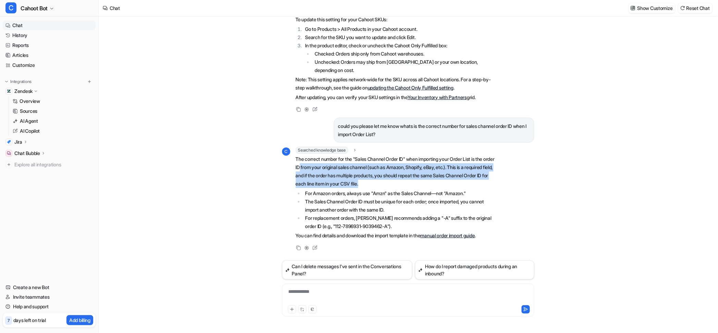
drag, startPoint x: 313, startPoint y: 169, endPoint x: 411, endPoint y: 186, distance: 99.4
click at [411, 186] on p "The correct number for the "Sales Channel Order ID" when importing your Order L…" at bounding box center [396, 171] width 200 height 33
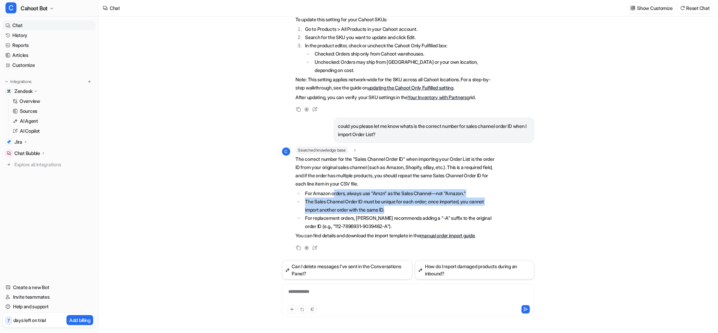
drag, startPoint x: 336, startPoint y: 191, endPoint x: 396, endPoint y: 208, distance: 62.4
click at [396, 208] on ul "For Amazon orders, always use "Amzn" as the Sales Channel—not "Amazon." The Sal…" at bounding box center [396, 209] width 200 height 41
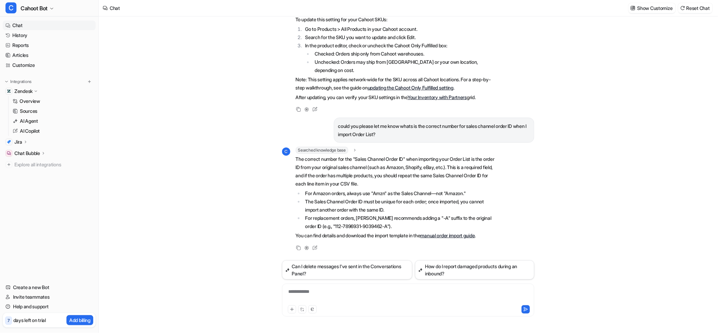
click at [326, 215] on li "For replacement orders, Cahoot recommends adding a "-A" suffix to the original …" at bounding box center [399, 222] width 193 height 16
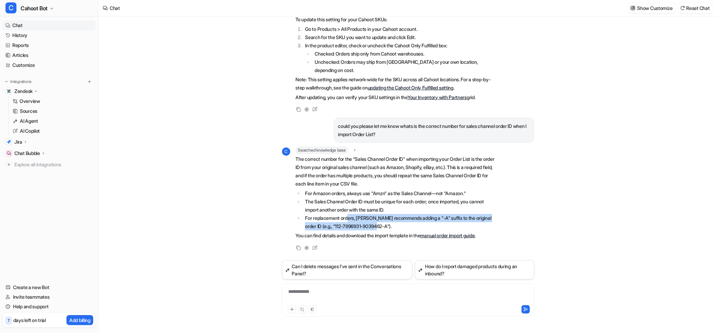
drag, startPoint x: 349, startPoint y: 217, endPoint x: 475, endPoint y: 222, distance: 126.2
click at [475, 222] on li "For replacement orders, Cahoot recommends adding a "-A" suffix to the original …" at bounding box center [399, 222] width 193 height 16
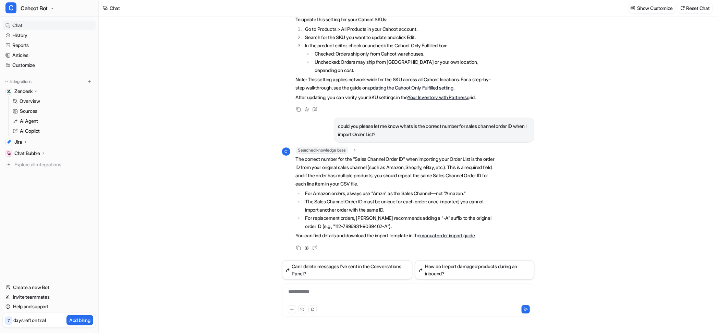
click at [351, 236] on p "You can find details and download the import template in the manual order impor…" at bounding box center [396, 235] width 200 height 8
drag, startPoint x: 404, startPoint y: 126, endPoint x: 431, endPoint y: 136, distance: 28.6
click at [431, 136] on p "could you please let me know whats is the correct number for sales channel orde…" at bounding box center [434, 130] width 192 height 16
copy p "whats is the correct number for sales channel order ID when I import Order List?"
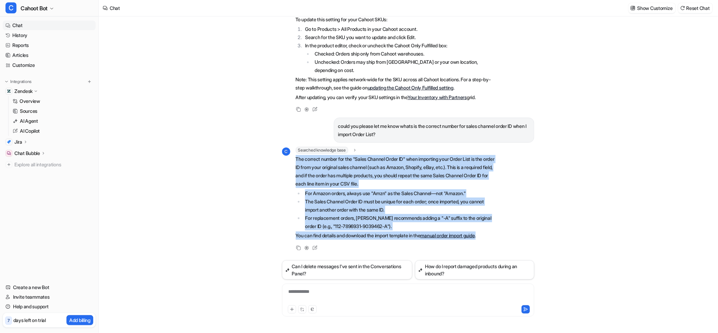
drag, startPoint x: 491, startPoint y: 236, endPoint x: 292, endPoint y: 160, distance: 212.7
click at [292, 160] on div "C Searched knowledge base search_queries : "correct number for sales channel or…" at bounding box center [389, 194] width 214 height 94
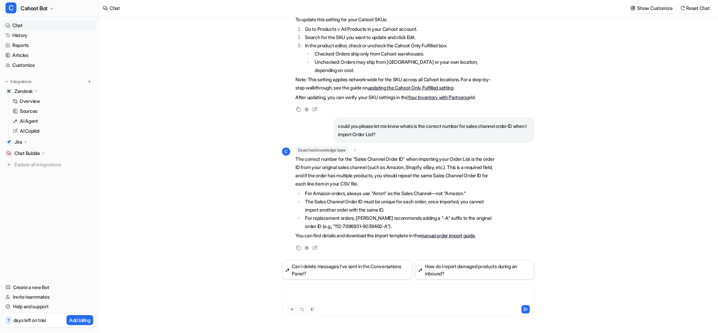
click at [310, 293] on div at bounding box center [408, 296] width 249 height 16
click at [529, 310] on button at bounding box center [526, 309] width 8 height 8
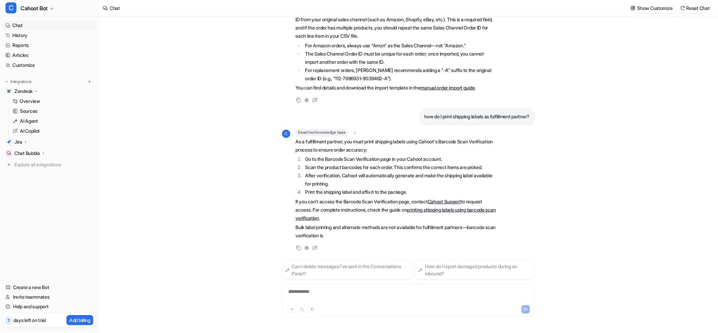
scroll to position [943, 0]
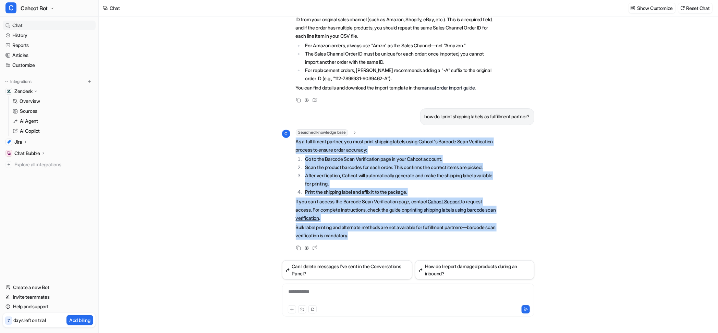
drag, startPoint x: 296, startPoint y: 143, endPoint x: 368, endPoint y: 244, distance: 124.8
click at [368, 244] on div "C Searched knowledge base search_queries : "print shipping labels as fulfillmen…" at bounding box center [389, 190] width 214 height 123
click at [546, 167] on div "What are merchant designations? C Searched knowledge base search_queries : "mer…" at bounding box center [408, 174] width 619 height 316
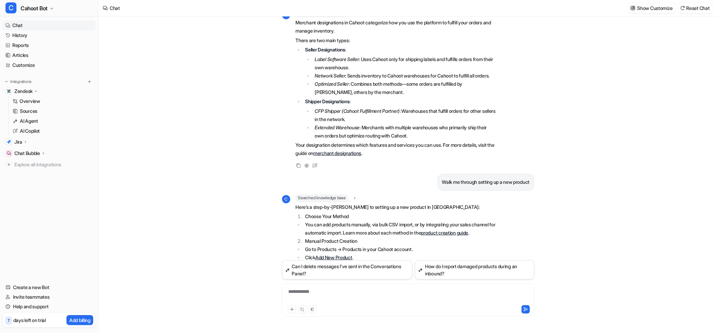
scroll to position [29, 0]
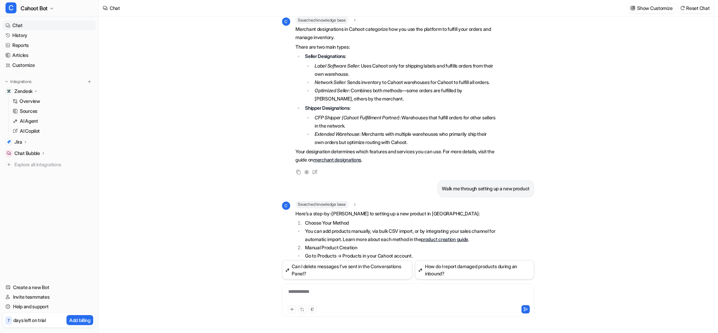
click at [444, 146] on li "Extended Warehouse : Merchants with multiple warehouses who primarily ship thei…" at bounding box center [404, 138] width 183 height 16
click at [315, 176] on icon at bounding box center [314, 172] width 9 height 9
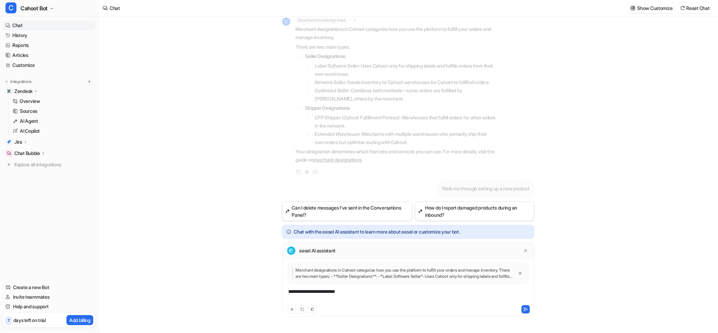
click at [357, 287] on div "Merchant designations in Cahoot categorize how you use the platform to fulfill …" at bounding box center [408, 274] width 249 height 25
click at [232, 179] on div "What are merchant designations? C Searched knowledge base search_queries : "mer…" at bounding box center [408, 174] width 619 height 316
click at [523, 249] on icon at bounding box center [525, 250] width 5 height 5
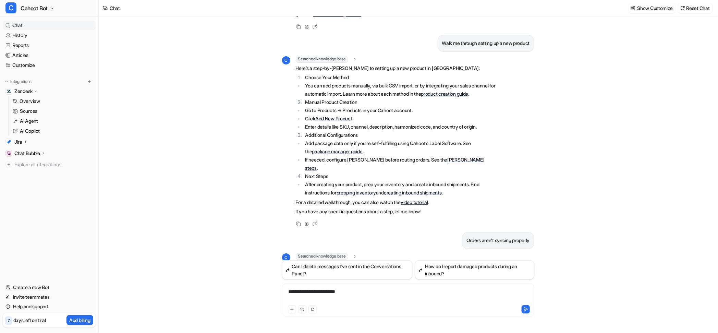
scroll to position [181, 0]
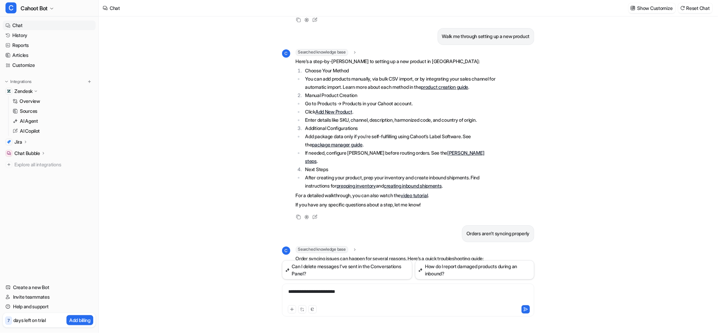
click at [391, 149] on li "Add package data only if you’re self-fulfilling using Cahoot’s Label Software. …" at bounding box center [399, 140] width 193 height 16
drag, startPoint x: 308, startPoint y: 186, endPoint x: 488, endPoint y: 186, distance: 179.9
click at [488, 186] on li "After creating your product, prep your inventory and create inbound shipments. …" at bounding box center [399, 181] width 193 height 16
click at [371, 173] on li "Next Steps" at bounding box center [399, 169] width 193 height 8
click at [316, 221] on icon at bounding box center [314, 216] width 9 height 9
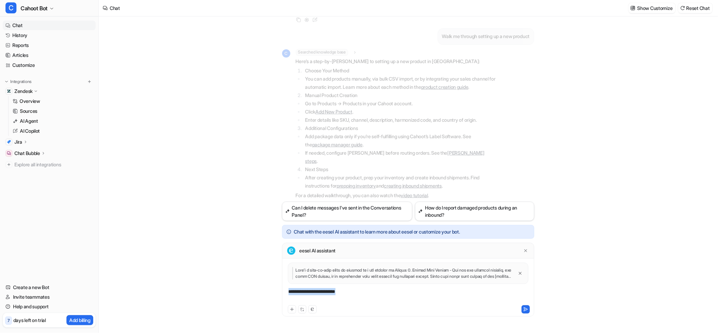
drag, startPoint x: 366, startPoint y: 292, endPoint x: 280, endPoint y: 291, distance: 85.7
click at [280, 291] on div "What are merchant designations? C Searched knowledge base search_queries : "mer…" at bounding box center [408, 174] width 263 height 316
click at [525, 248] on icon at bounding box center [525, 250] width 5 height 5
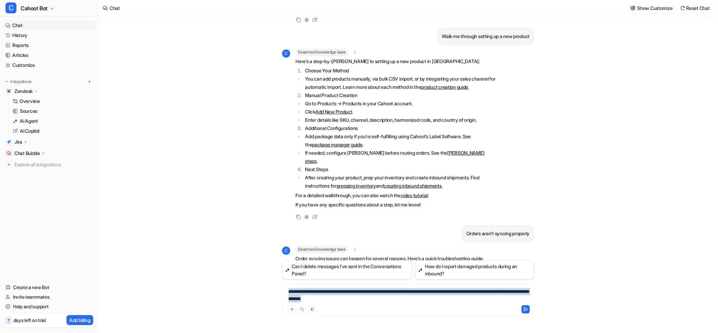
drag, startPoint x: 391, startPoint y: 296, endPoint x: 171, endPoint y: 278, distance: 221.5
click at [171, 278] on div "What are merchant designations? C Searched knowledge base search_queries : "mer…" at bounding box center [408, 174] width 619 height 316
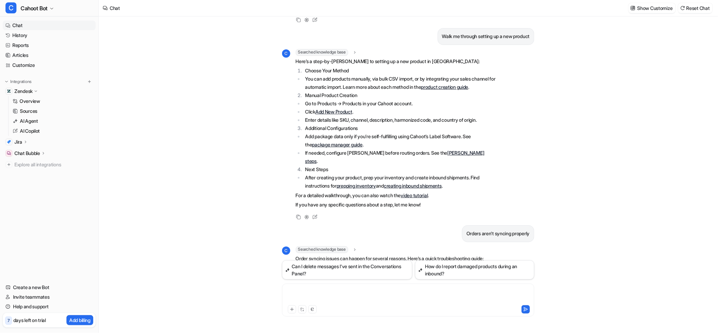
click at [138, 180] on div "What are merchant designations? C Searched knowledge base search_queries : "mer…" at bounding box center [408, 174] width 619 height 316
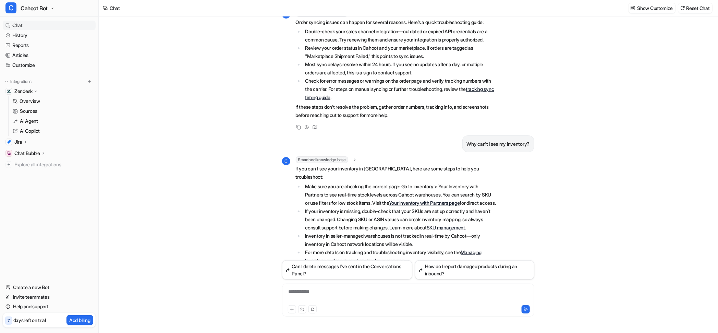
scroll to position [486, 0]
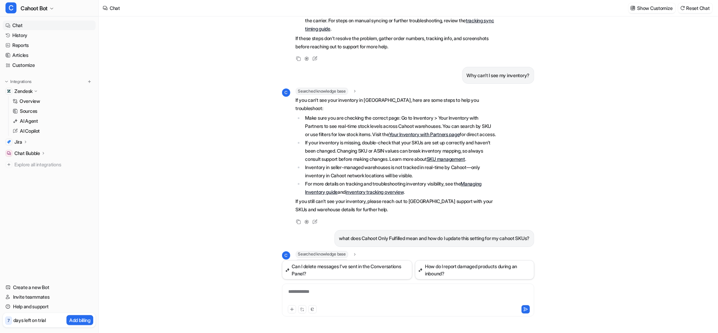
click at [138, 96] on div "What are merchant designations? C Searched knowledge base search_queries : "mer…" at bounding box center [408, 174] width 619 height 316
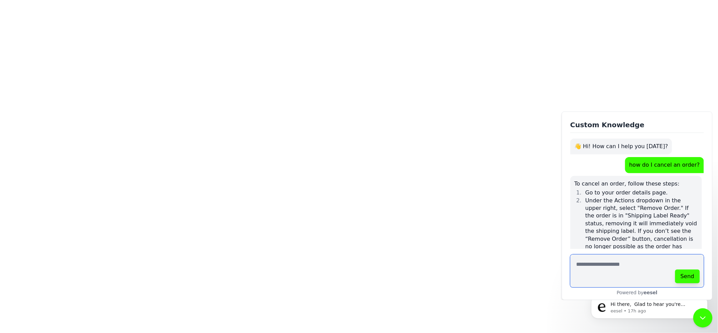
scroll to position [76, 0]
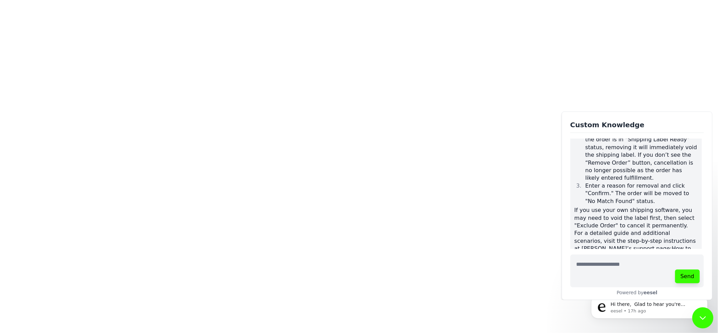
click at [701, 318] on icon at bounding box center [702, 318] width 5 height 3
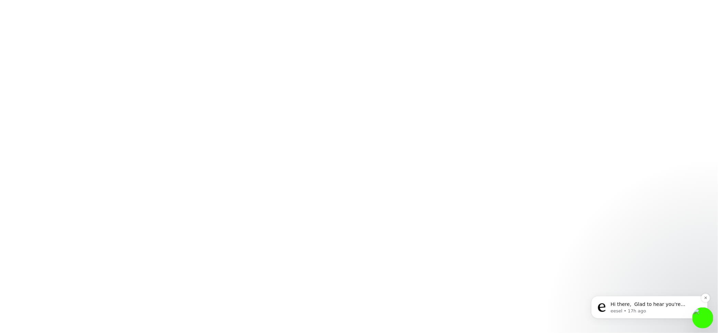
click at [633, 303] on p "Hi there, ​ Glad to hear you're impressed with our tool and thanks for sharing …" at bounding box center [654, 304] width 88 height 7
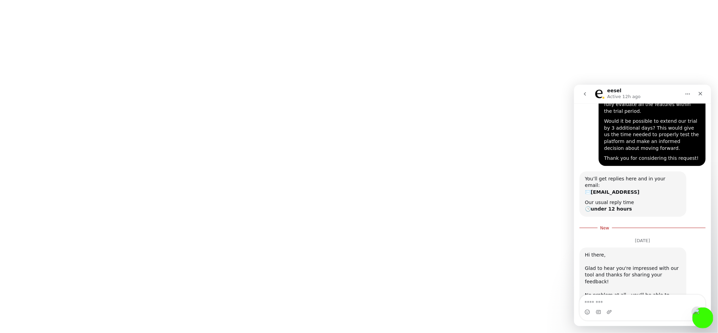
scroll to position [152, 0]
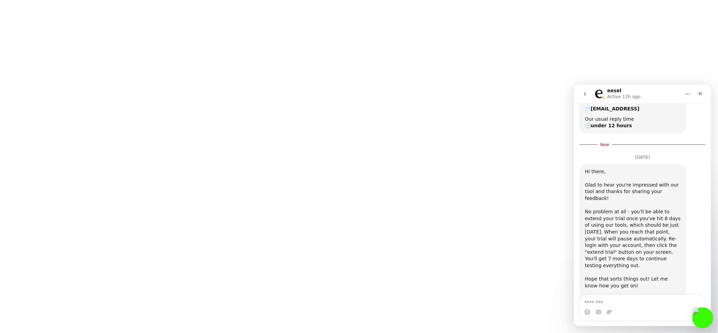
click at [625, 181] on div "Glad to hear you're impressed with our tool and thanks for sharing your feedbac…" at bounding box center [633, 194] width 96 height 27
click at [598, 208] on div "No problem at all - you'll be able to extend your trial once you've hit 8 days …" at bounding box center [633, 241] width 96 height 67
click at [702, 91] on icon "Close" at bounding box center [699, 92] width 5 height 5
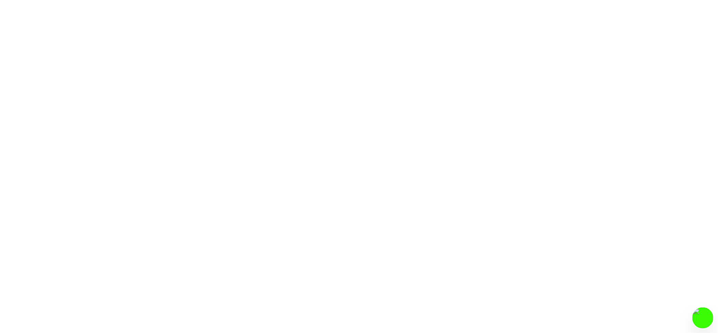
scroll to position [136, 0]
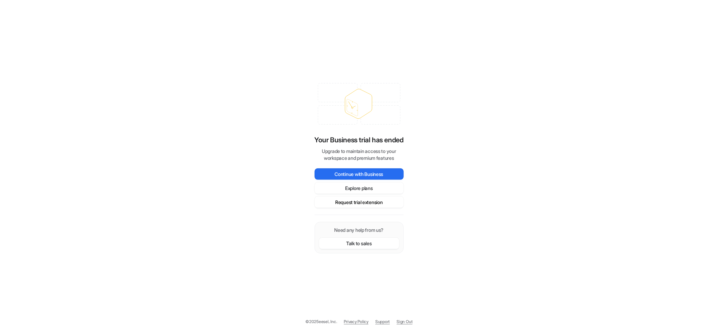
click at [362, 201] on button "Request trial extension" at bounding box center [359, 201] width 89 height 11
click at [288, 95] on div "Your Business trial has ended Upgrade to maintain access to your workspace and …" at bounding box center [359, 166] width 718 height 333
click at [351, 204] on button "Request trial extension" at bounding box center [359, 201] width 89 height 11
click at [360, 174] on button "Continue with Business" at bounding box center [359, 173] width 89 height 11
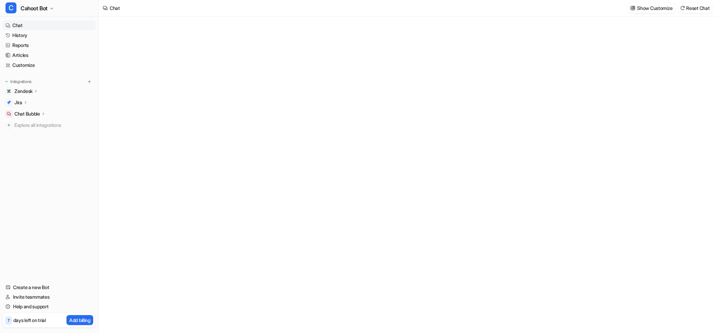
type textarea "**********"
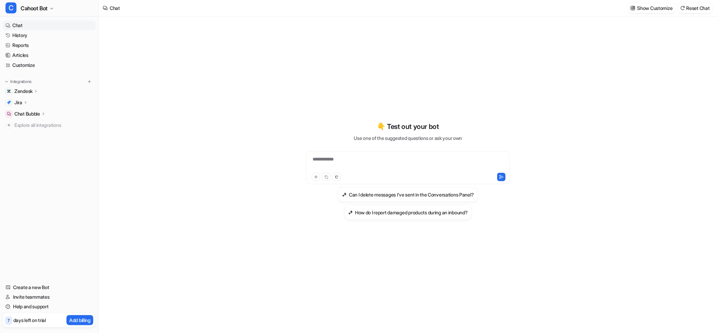
click at [345, 67] on div "**********" at bounding box center [408, 170] width 252 height 233
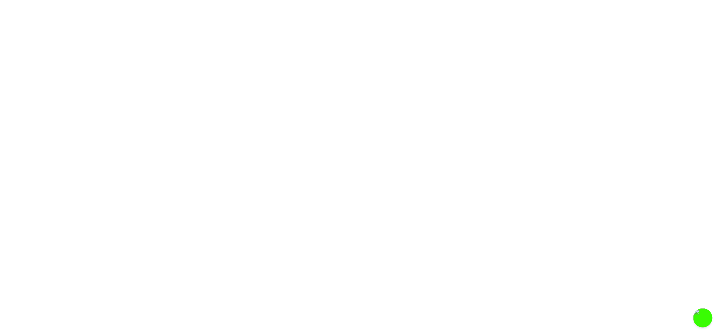
scroll to position [136, 0]
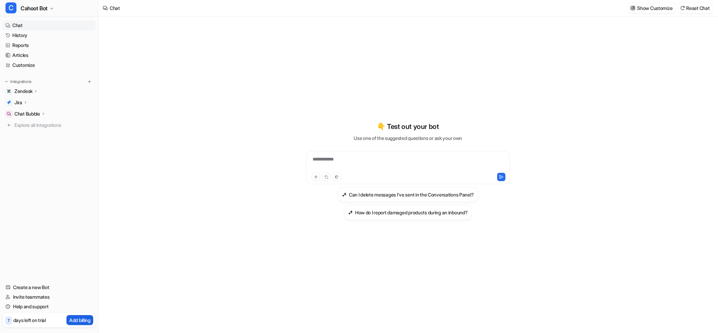
click at [77, 320] on p "Add billing" at bounding box center [79, 319] width 21 height 7
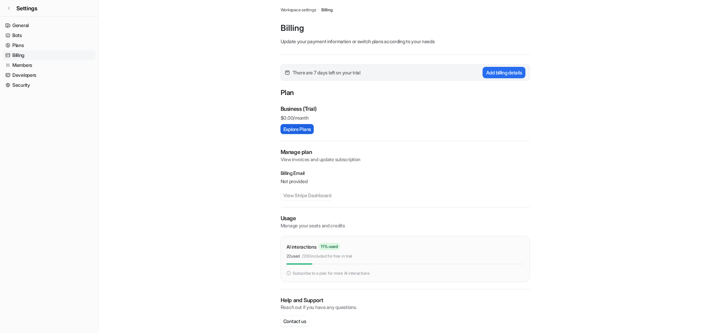
click at [302, 130] on button "Explore Plans" at bounding box center [297, 129] width 33 height 10
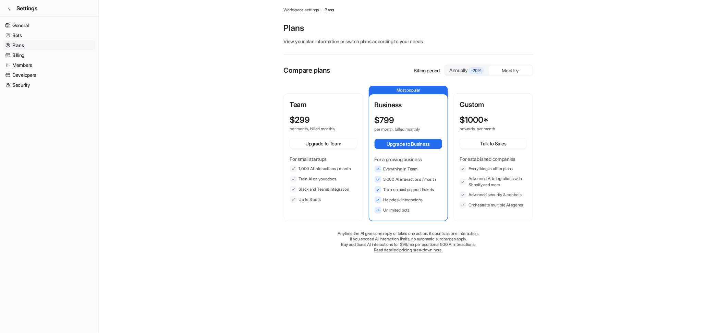
click at [457, 69] on div "Annually -20%" at bounding box center [467, 70] width 38 height 8
click at [525, 68] on div "Monthly" at bounding box center [511, 70] width 44 height 10
click at [461, 71] on div "Annually -20%" at bounding box center [467, 70] width 38 height 8
click at [499, 70] on div "Monthly" at bounding box center [511, 70] width 44 height 10
click at [457, 70] on div "Annually -20%" at bounding box center [467, 70] width 38 height 8
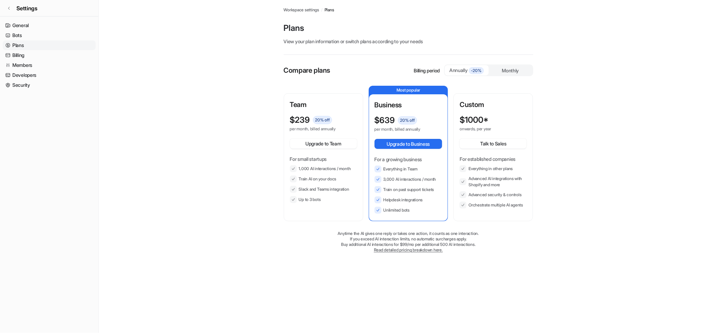
click at [496, 71] on div "Monthly" at bounding box center [511, 70] width 44 height 10
click at [476, 71] on span "-20%" at bounding box center [476, 70] width 15 height 7
click at [222, 88] on main "Workspace settings / Plans Plans View your plan information or switch plans acc…" at bounding box center [408, 133] width 619 height 266
click at [98, 63] on nav "General Bots Plans Billing Members Developers Security" at bounding box center [49, 174] width 98 height 312
click at [495, 72] on div "Monthly" at bounding box center [511, 70] width 44 height 10
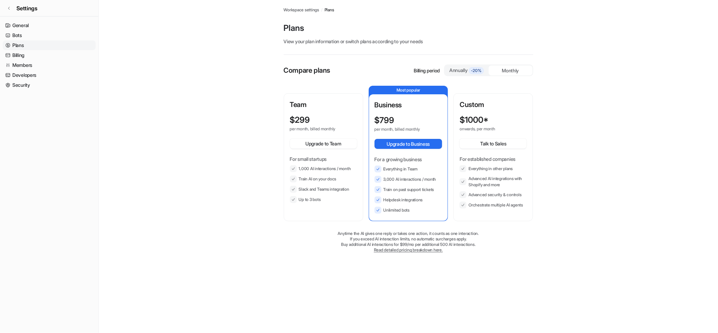
click at [467, 71] on div "Annually -20%" at bounding box center [467, 70] width 38 height 8
click at [319, 142] on button "Upgrade to Team" at bounding box center [323, 143] width 67 height 10
click at [320, 98] on div "Team $ 239 20 % off per month, billed annually Upgrade to Team For small startu…" at bounding box center [323, 157] width 78 height 126
click at [299, 119] on p "$ 239" at bounding box center [300, 120] width 20 height 10
click at [303, 163] on div "For small startups 1,000 AI interactions / month Train AI on your docs Slack an…" at bounding box center [323, 179] width 67 height 48
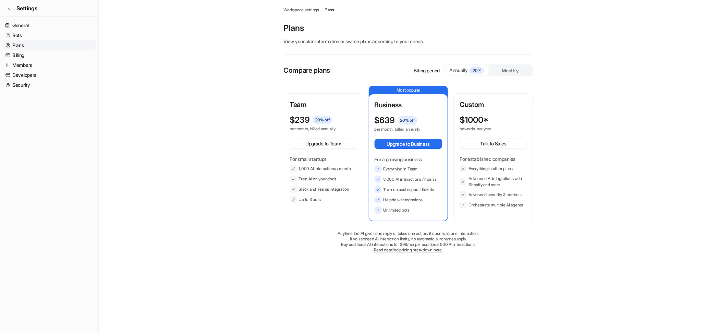
click at [304, 158] on p "For small startups" at bounding box center [323, 158] width 67 height 7
click at [380, 113] on div "Business $ 639 20 % off per month, billed annually Upgrade to Business For a gr…" at bounding box center [409, 157] width 68 height 114
click at [395, 90] on p "Most popular" at bounding box center [408, 90] width 79 height 8
click at [438, 33] on p "Plans" at bounding box center [408, 28] width 249 height 11
